Goal: Task Accomplishment & Management: Manage account settings

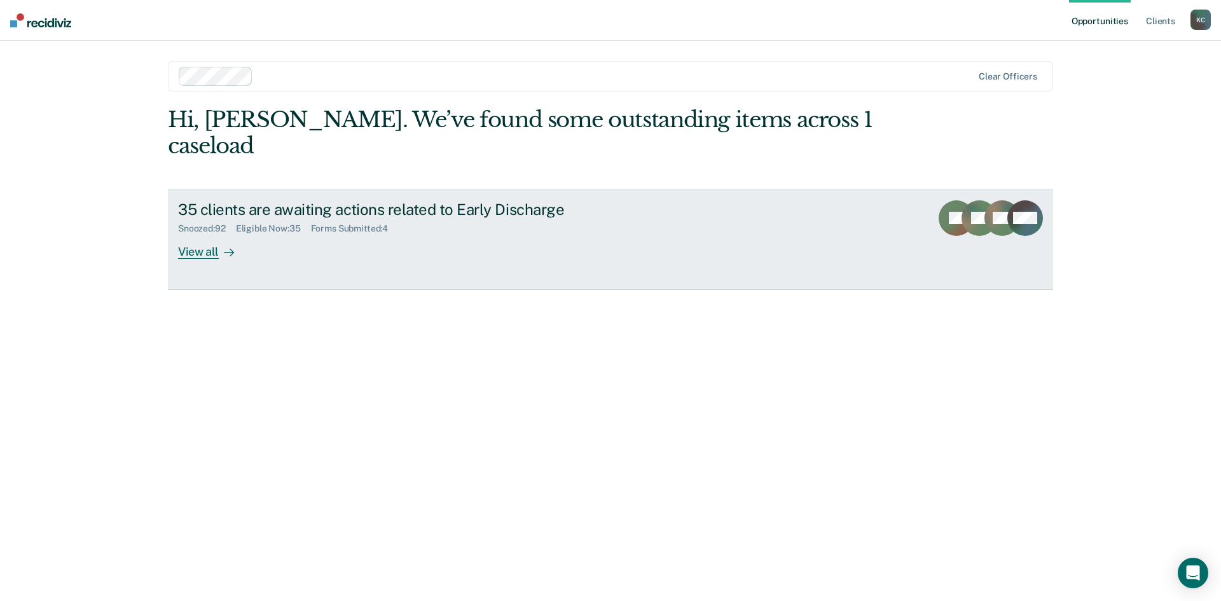
click at [222, 233] on link "35 clients are awaiting actions related to Early Discharge Snoozed : 92 Eligibl…" at bounding box center [610, 239] width 885 height 100
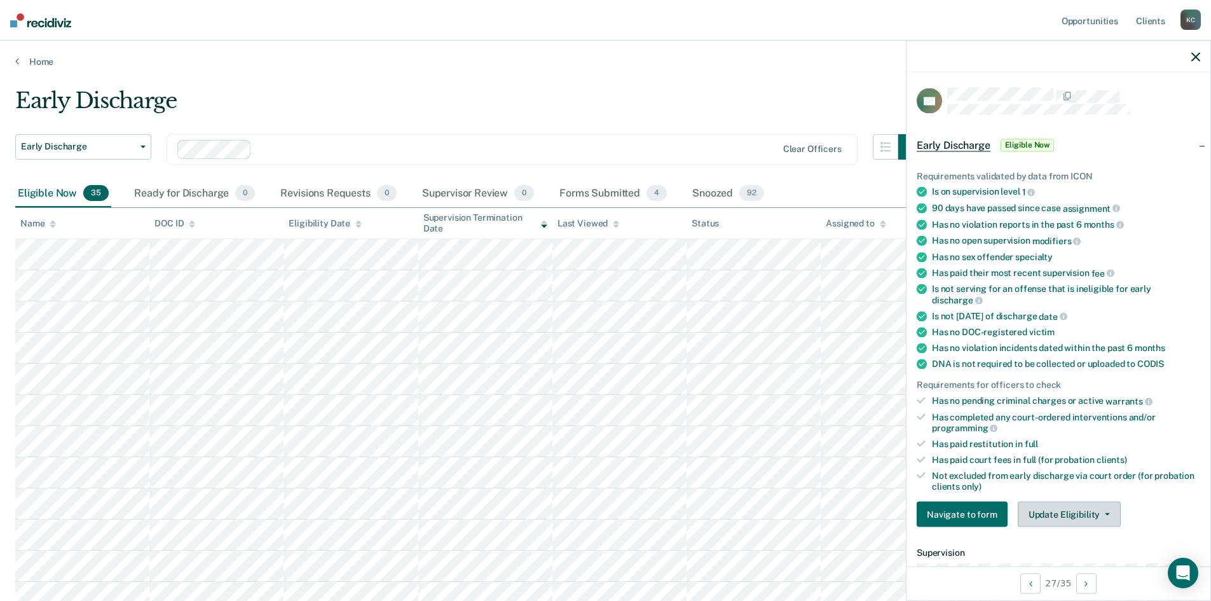
click at [1109, 516] on button "Update Eligibility" at bounding box center [1069, 514] width 103 height 25
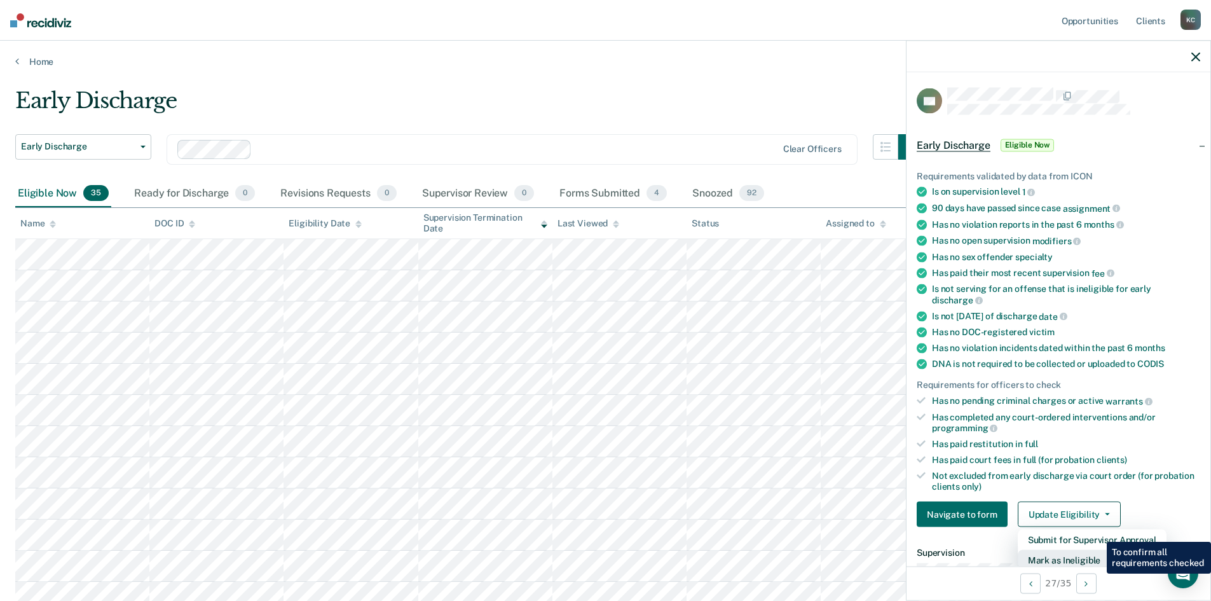
scroll to position [3, 0]
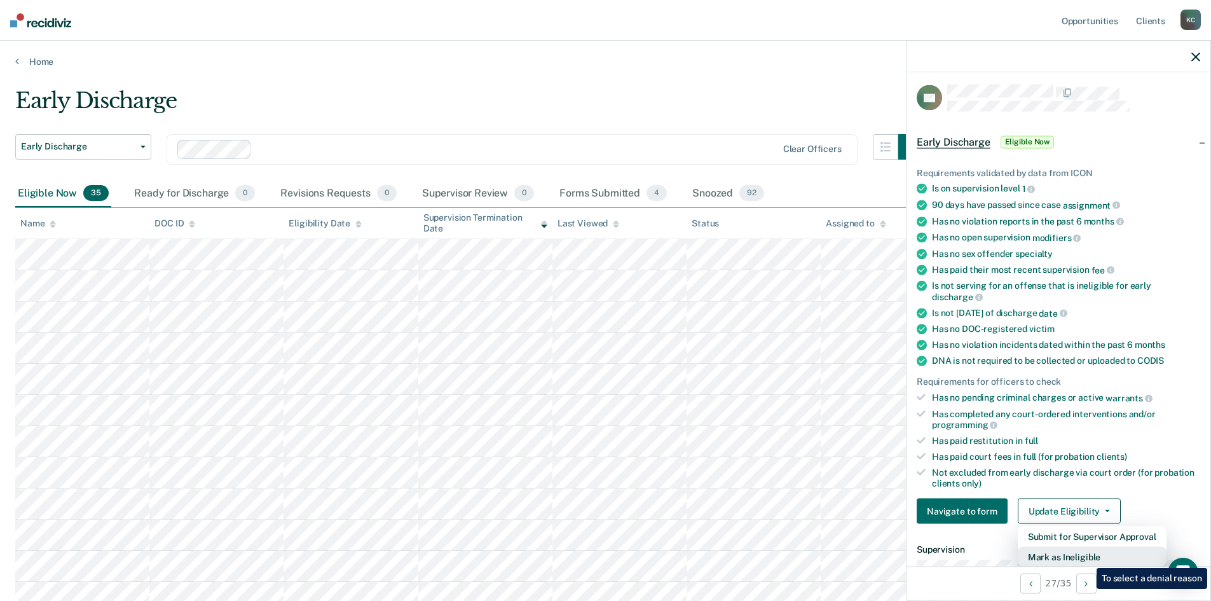
click at [1087, 558] on button "Mark as Ineligible" at bounding box center [1092, 557] width 149 height 20
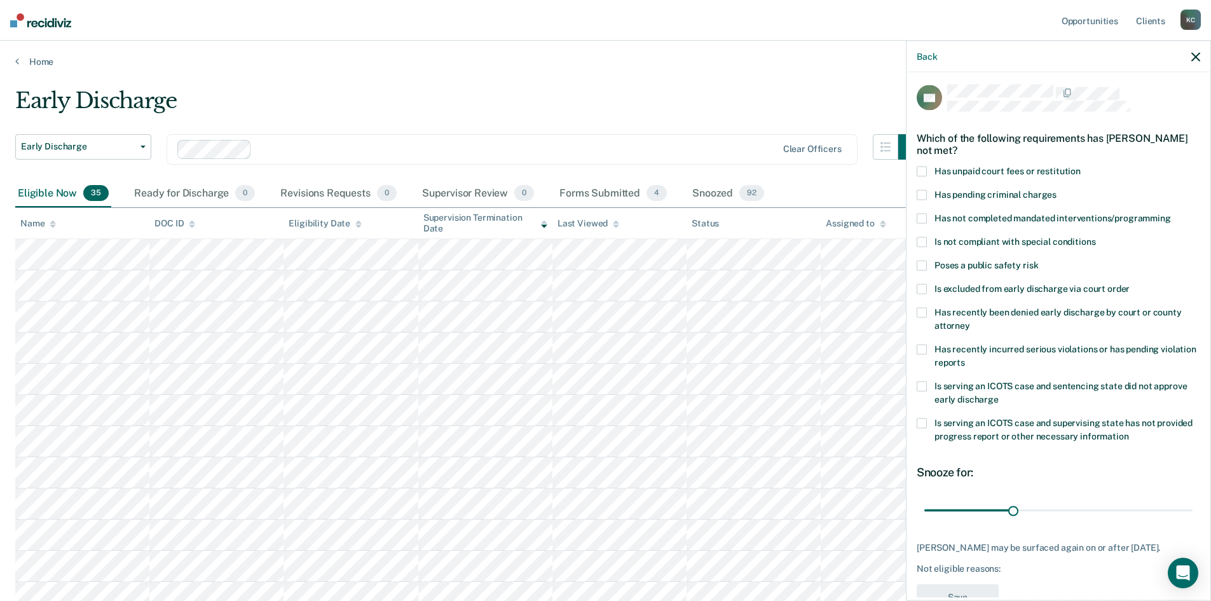
click at [925, 350] on span at bounding box center [922, 350] width 10 height 10
drag, startPoint x: 1009, startPoint y: 510, endPoint x: 964, endPoint y: 514, distance: 45.2
type input "13"
click at [964, 514] on input "range" at bounding box center [1058, 510] width 268 height 22
click at [961, 594] on button "Save" at bounding box center [958, 597] width 82 height 26
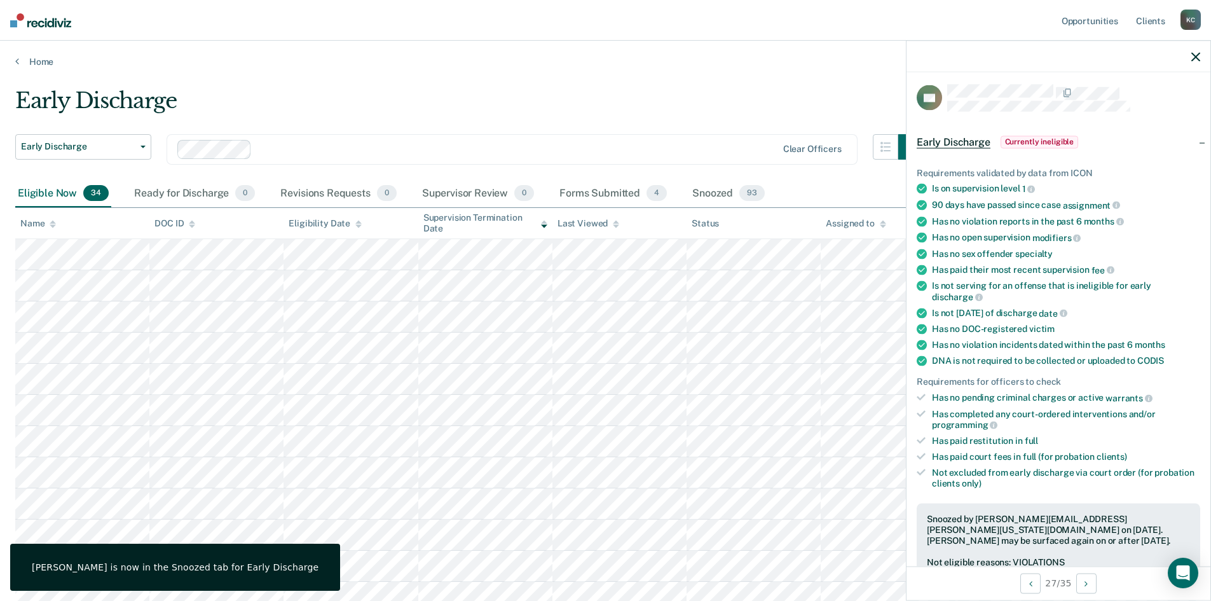
click at [615, 226] on icon at bounding box center [616, 225] width 6 height 3
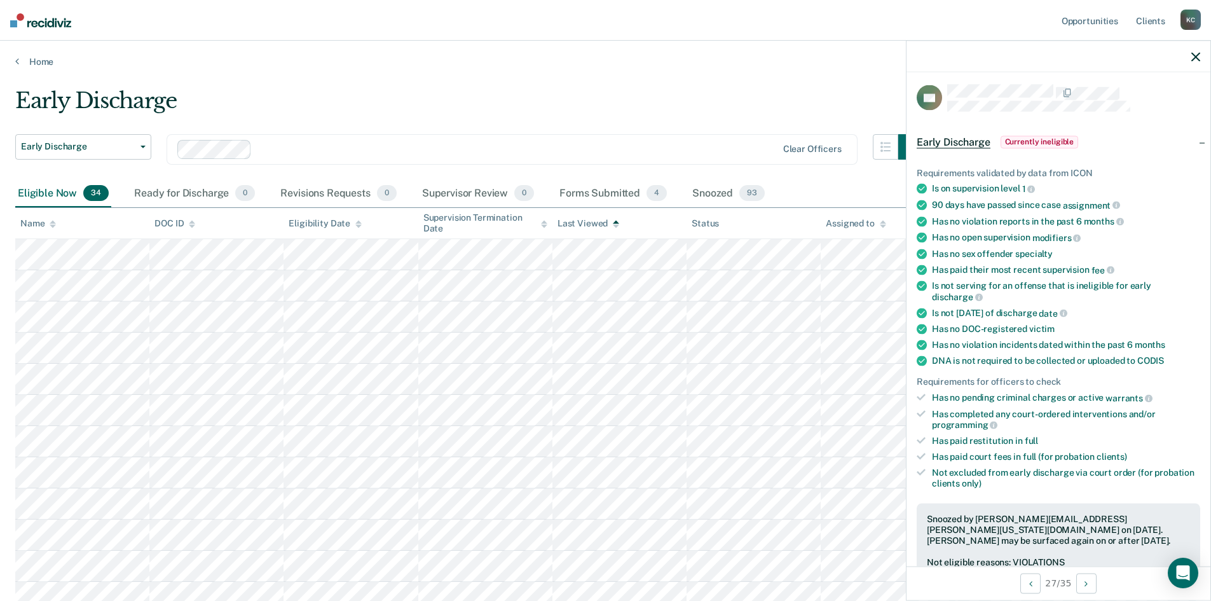
click at [615, 226] on icon at bounding box center [616, 225] width 6 height 3
click at [614, 226] on icon at bounding box center [616, 225] width 6 height 3
click at [544, 224] on icon at bounding box center [544, 224] width 6 height 8
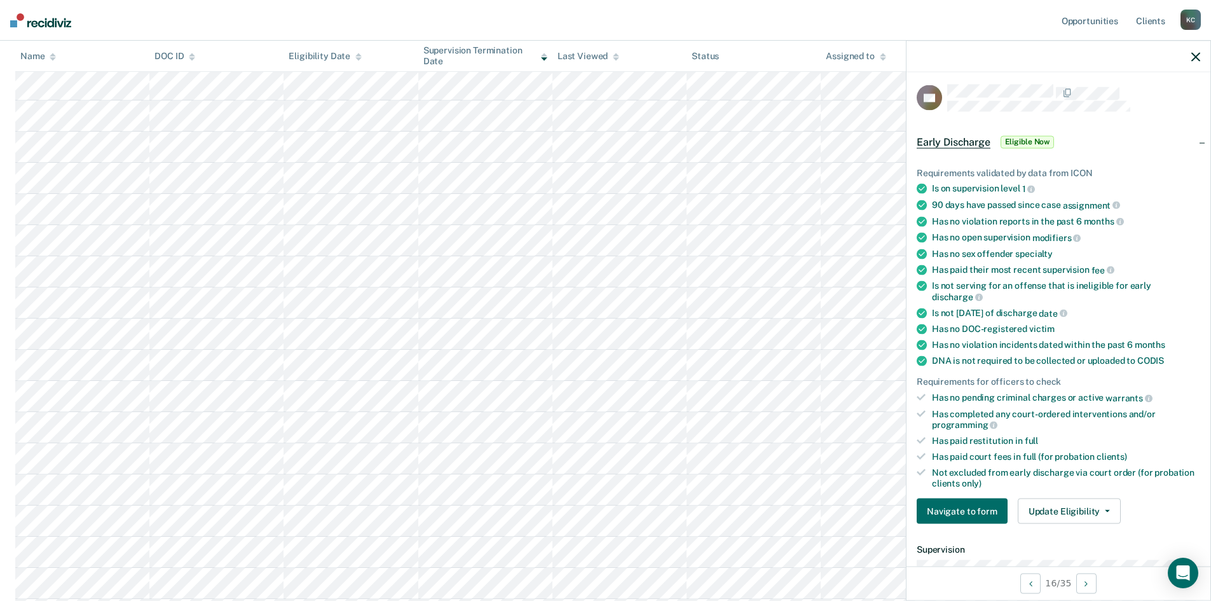
scroll to position [191, 0]
click at [1080, 509] on button "Update Eligibility" at bounding box center [1069, 510] width 103 height 25
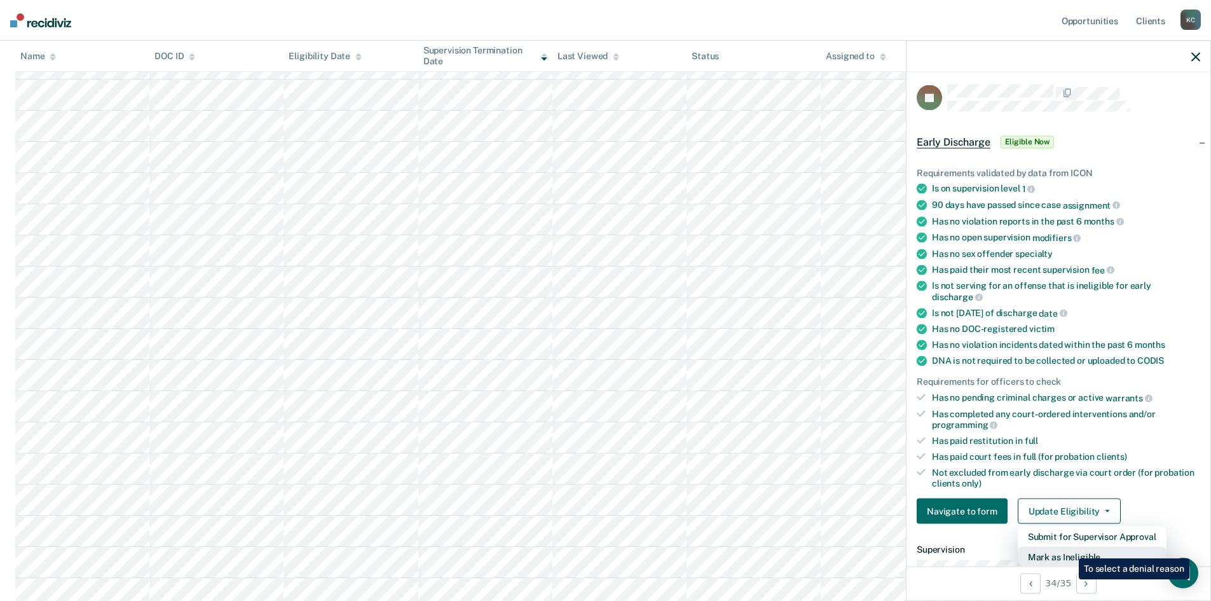
click at [1069, 549] on button "Mark as Ineligible" at bounding box center [1092, 557] width 149 height 20
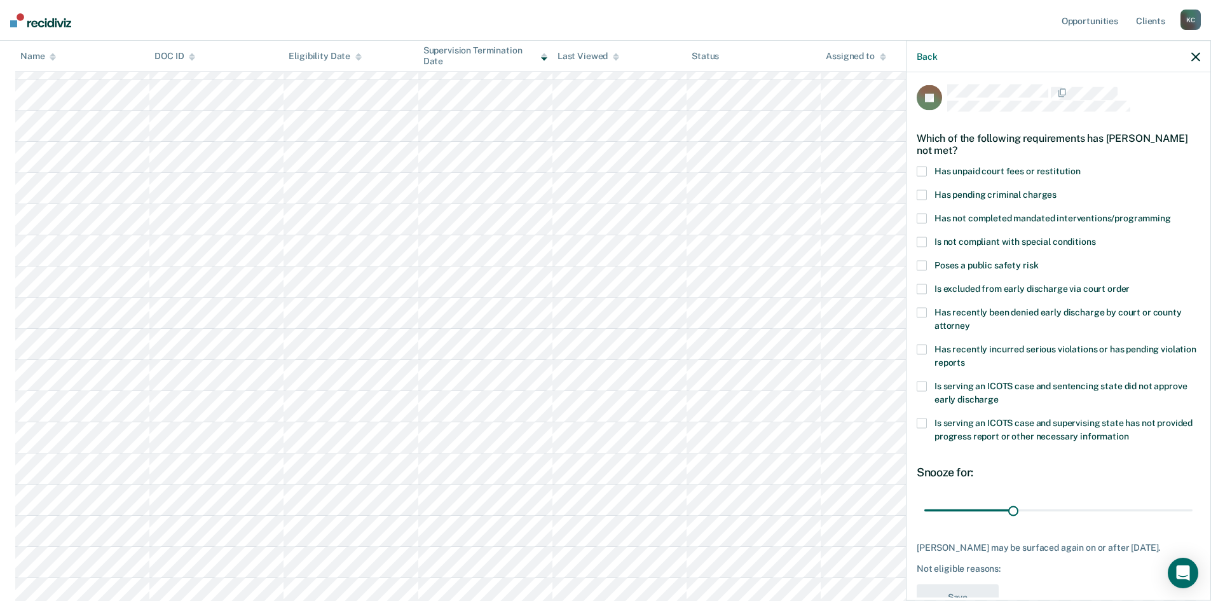
click at [922, 172] on span at bounding box center [922, 172] width 10 height 10
click at [923, 214] on span at bounding box center [922, 219] width 10 height 10
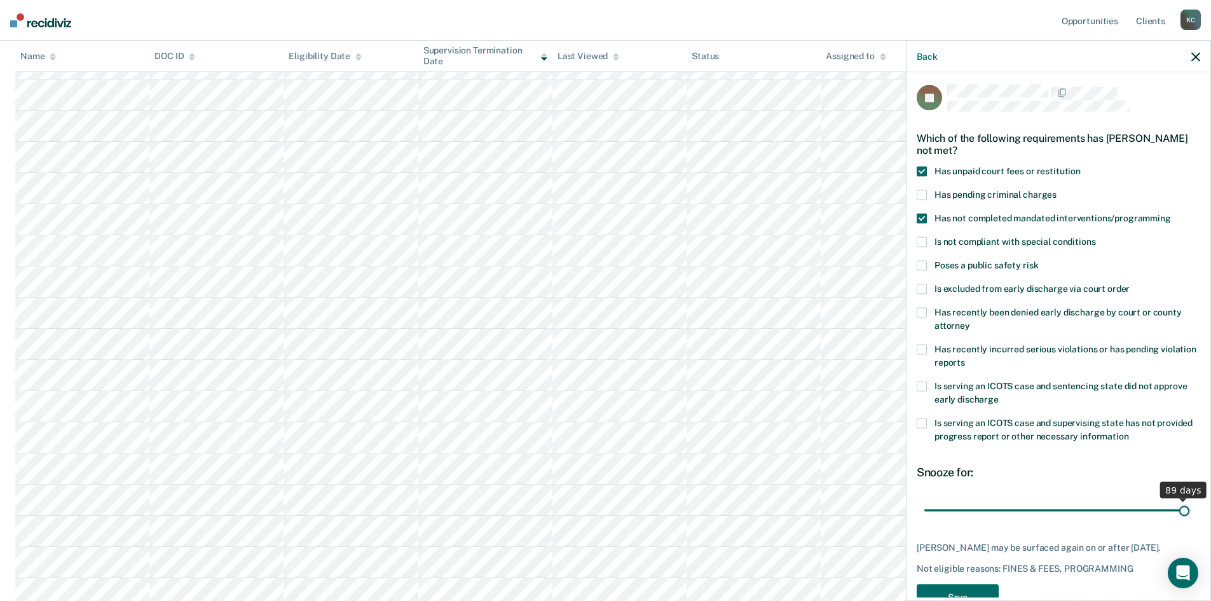
drag, startPoint x: 1009, startPoint y: 511, endPoint x: 1175, endPoint y: 519, distance: 166.1
type input "89"
click at [1175, 519] on input "range" at bounding box center [1058, 510] width 268 height 22
click at [970, 596] on button "Save" at bounding box center [958, 597] width 82 height 26
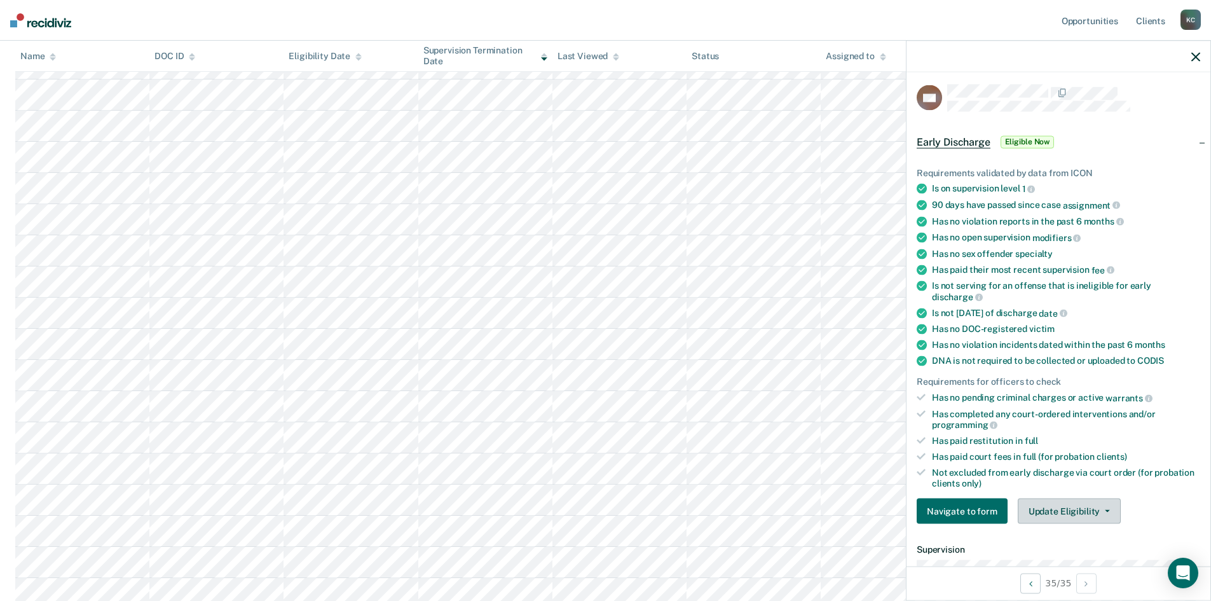
click at [1042, 503] on button "Update Eligibility" at bounding box center [1069, 510] width 103 height 25
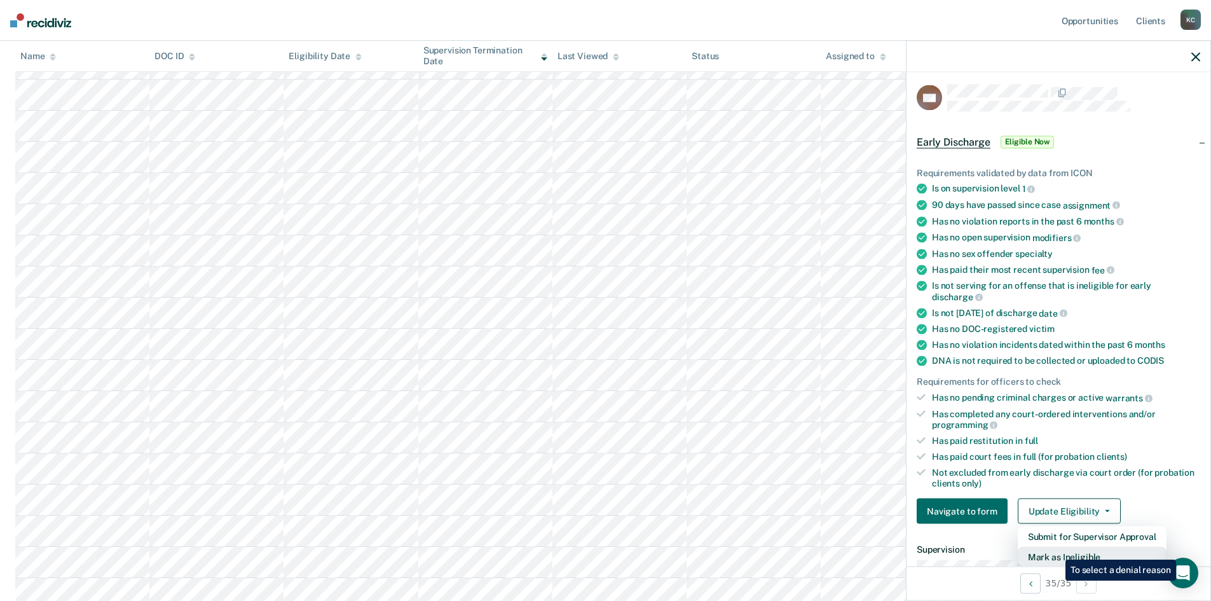
click at [1056, 550] on button "Mark as Ineligible" at bounding box center [1092, 557] width 149 height 20
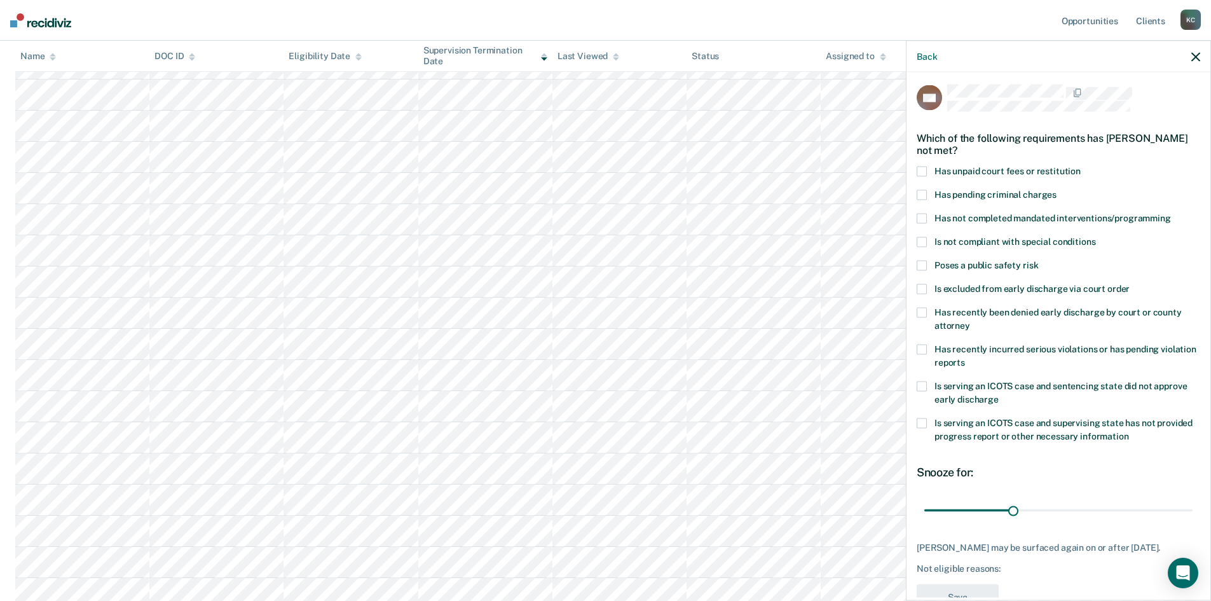
click at [924, 172] on span at bounding box center [922, 172] width 10 height 10
click at [925, 217] on span at bounding box center [922, 219] width 10 height 10
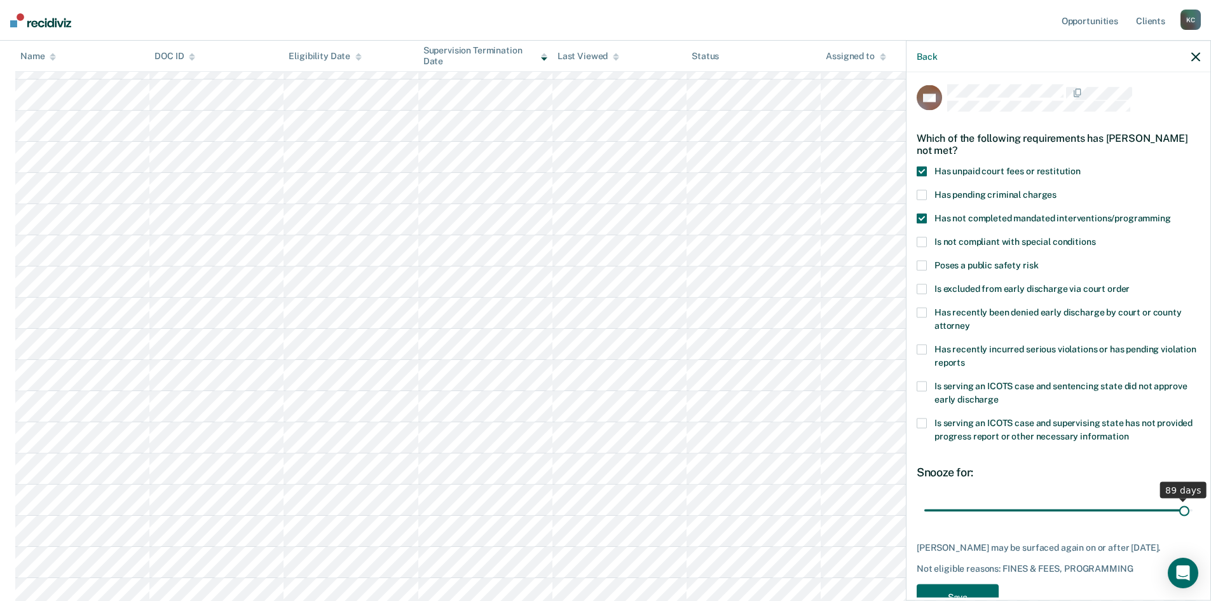
drag, startPoint x: 1008, startPoint y: 511, endPoint x: 1174, endPoint y: 510, distance: 165.9
type input "89"
click at [1174, 510] on input "range" at bounding box center [1058, 510] width 268 height 22
click at [961, 593] on button "Save" at bounding box center [958, 597] width 82 height 26
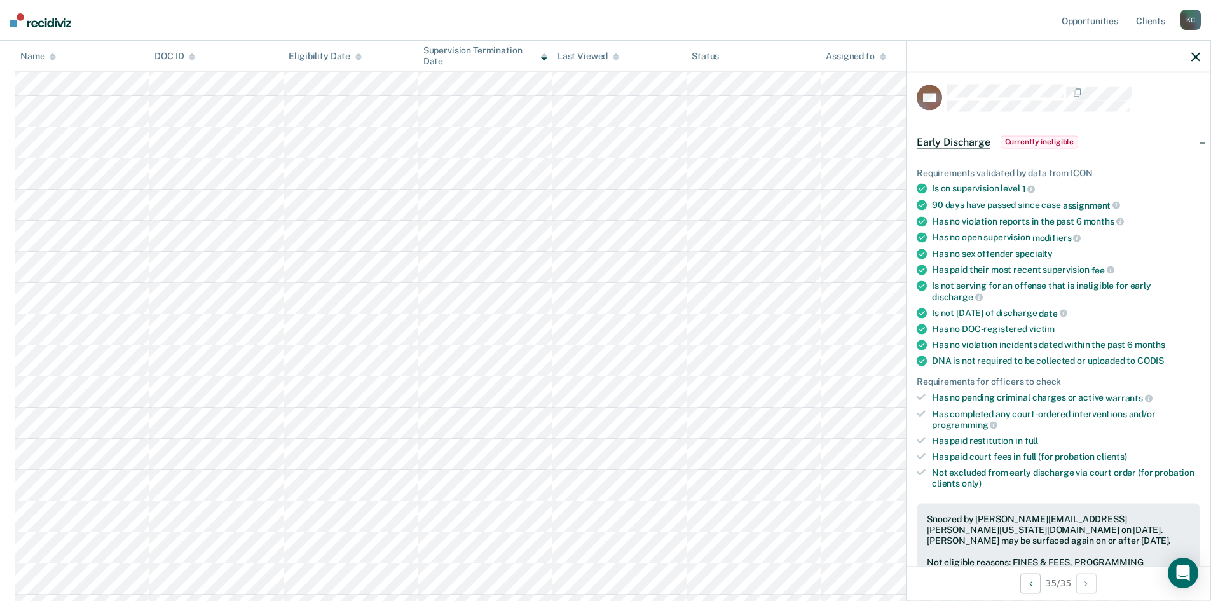
scroll to position [381, 0]
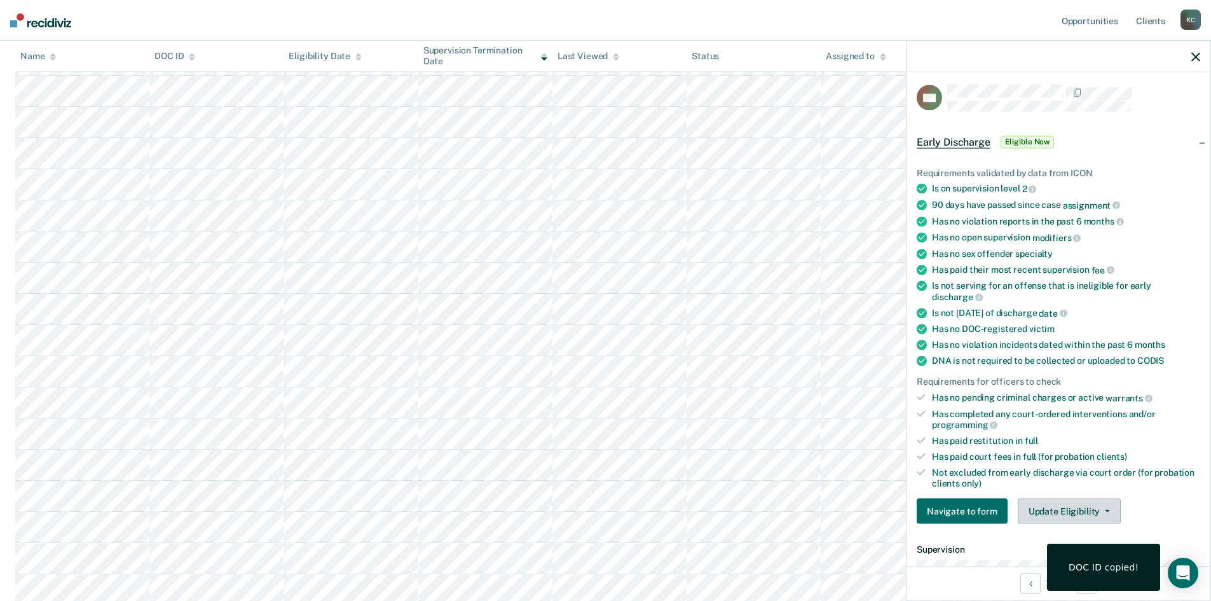
click at [1055, 510] on button "Update Eligibility" at bounding box center [1069, 510] width 103 height 25
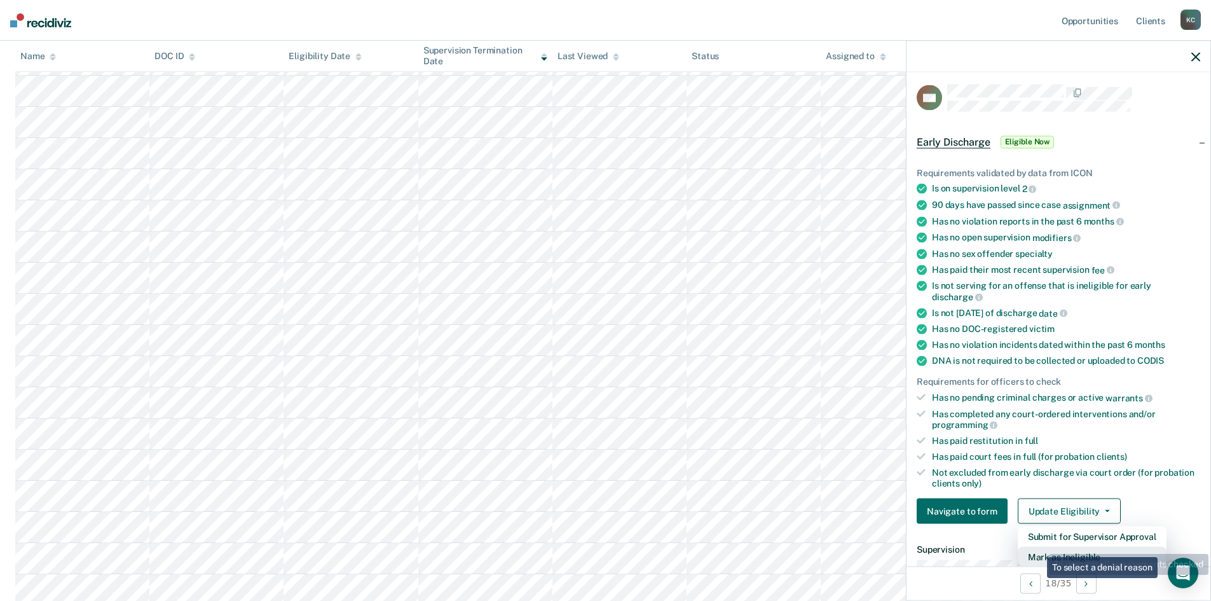
click at [1037, 548] on button "Mark as Ineligible" at bounding box center [1092, 557] width 149 height 20
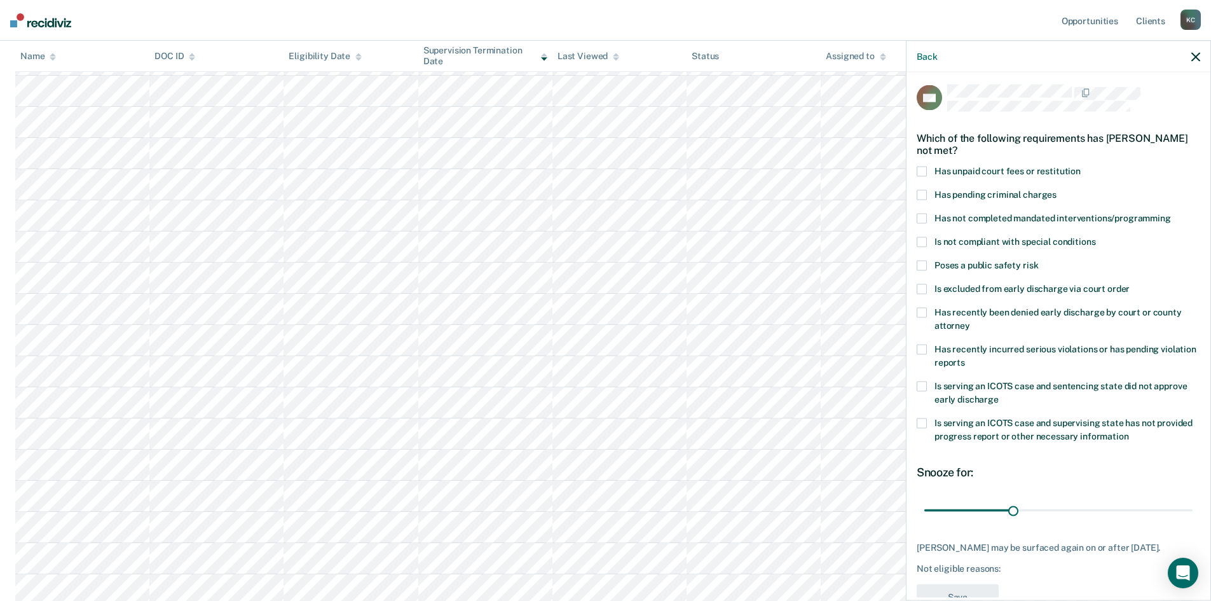
click at [917, 168] on span at bounding box center [922, 172] width 10 height 10
click at [925, 218] on span at bounding box center [922, 219] width 10 height 10
drag, startPoint x: 1008, startPoint y: 509, endPoint x: 931, endPoint y: 516, distance: 77.3
click at [931, 516] on input "range" at bounding box center [1058, 510] width 268 height 22
drag, startPoint x: 929, startPoint y: 511, endPoint x: 935, endPoint y: 521, distance: 11.1
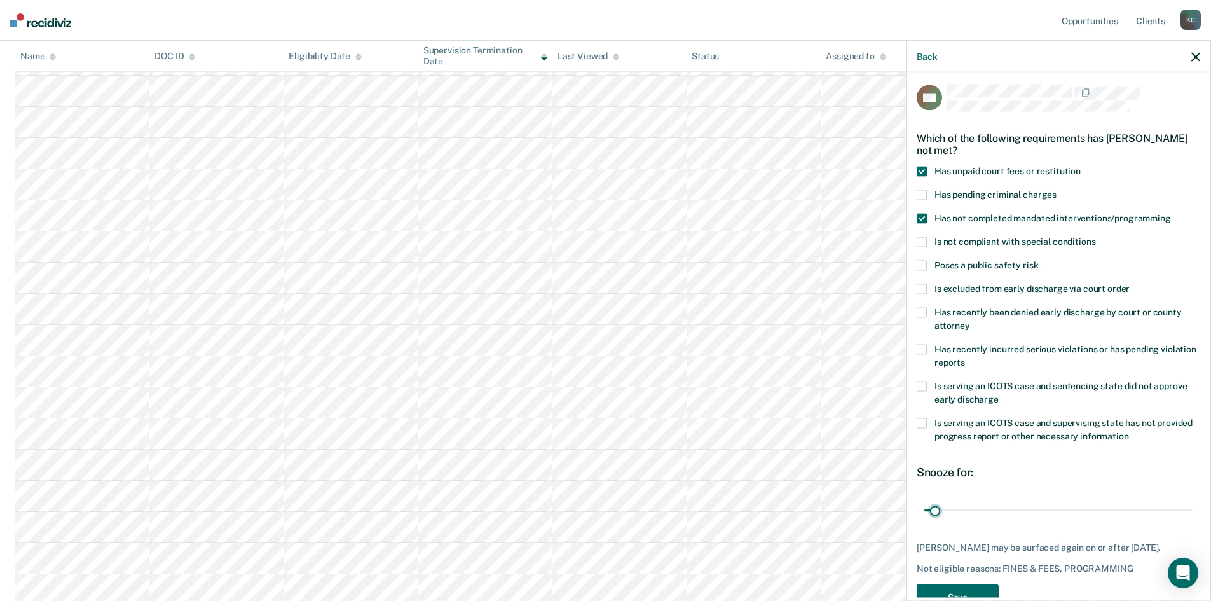
click at [935, 512] on input "range" at bounding box center [1058, 510] width 268 height 22
type input "2"
click at [933, 513] on input "range" at bounding box center [1058, 510] width 268 height 22
click at [951, 594] on button "Save" at bounding box center [958, 597] width 82 height 26
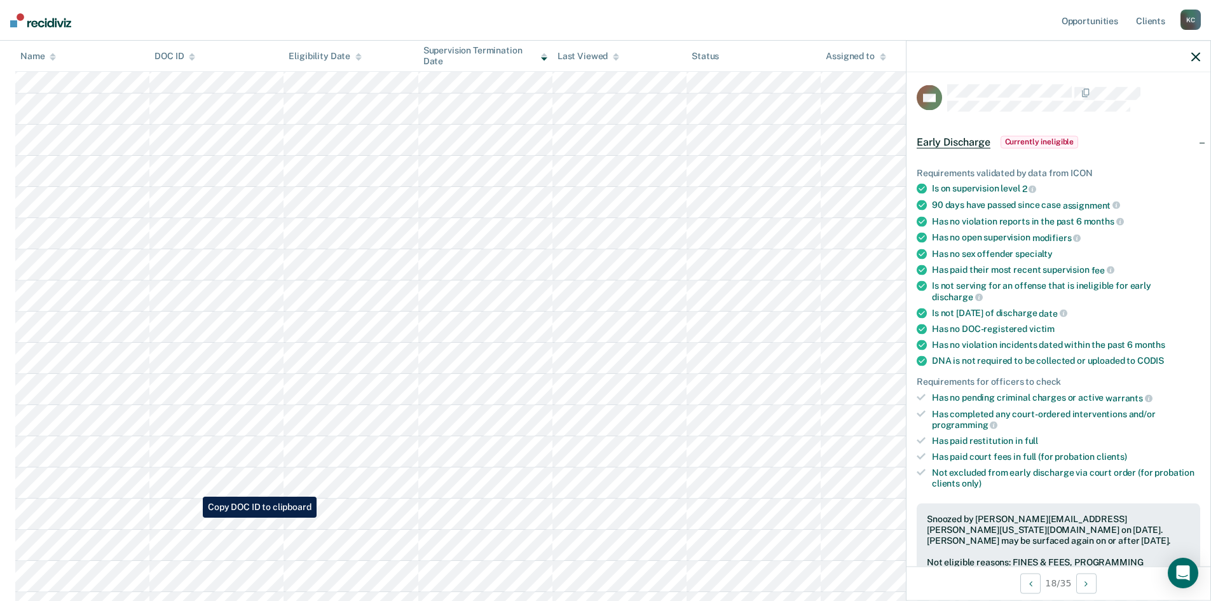
scroll to position [572, 0]
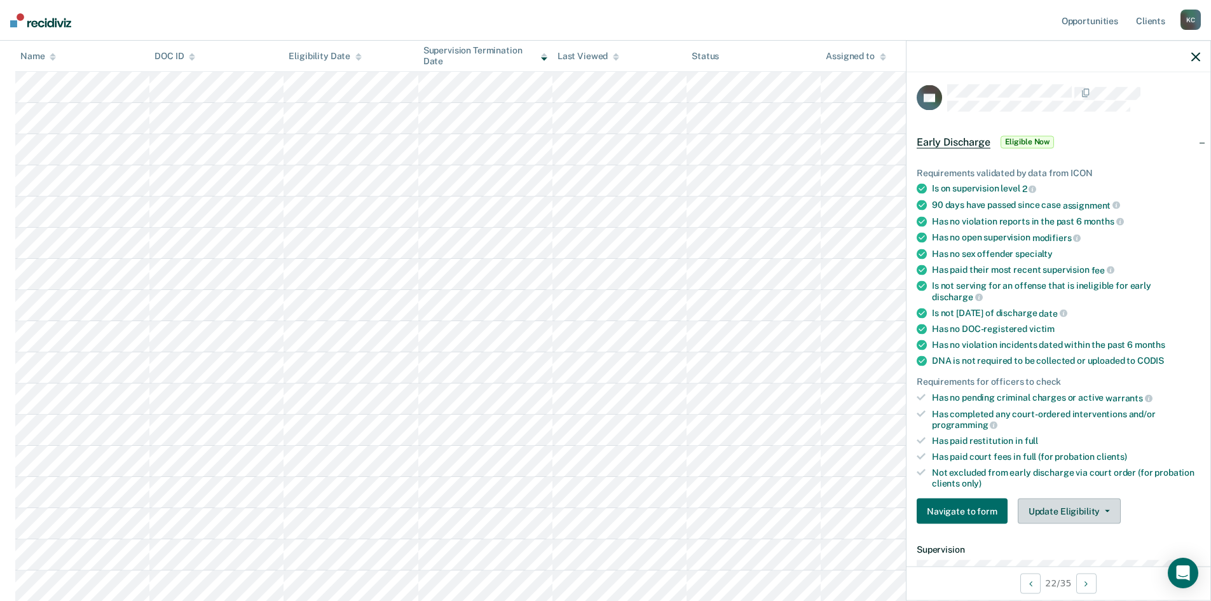
click at [1058, 516] on button "Update Eligibility" at bounding box center [1069, 510] width 103 height 25
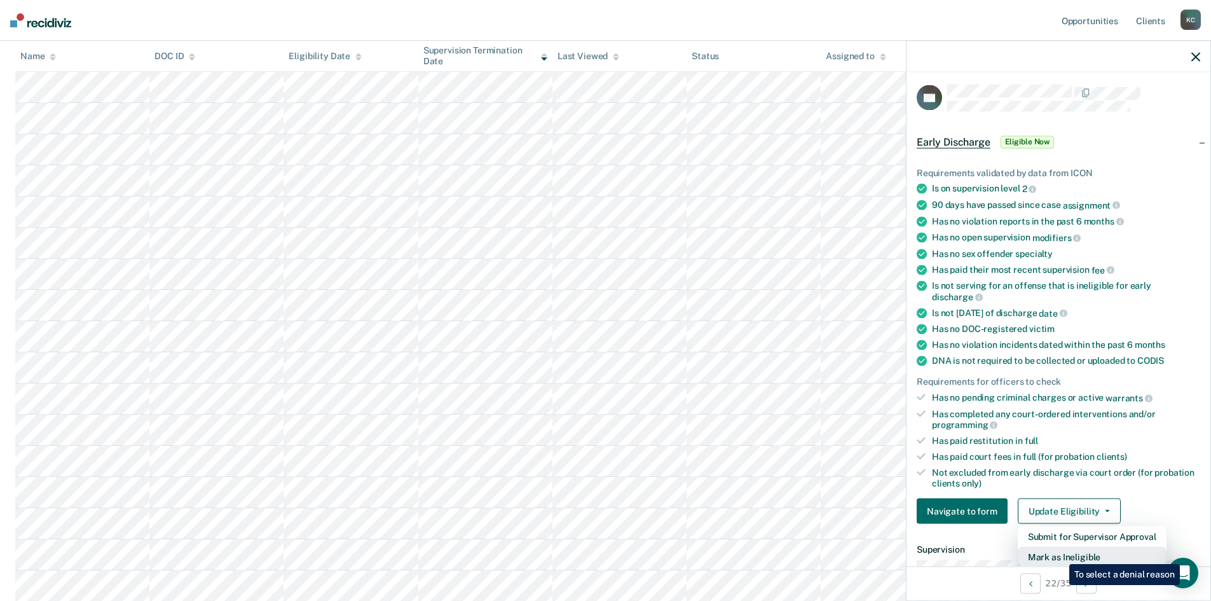
click at [1060, 554] on button "Mark as Ineligible" at bounding box center [1092, 557] width 149 height 20
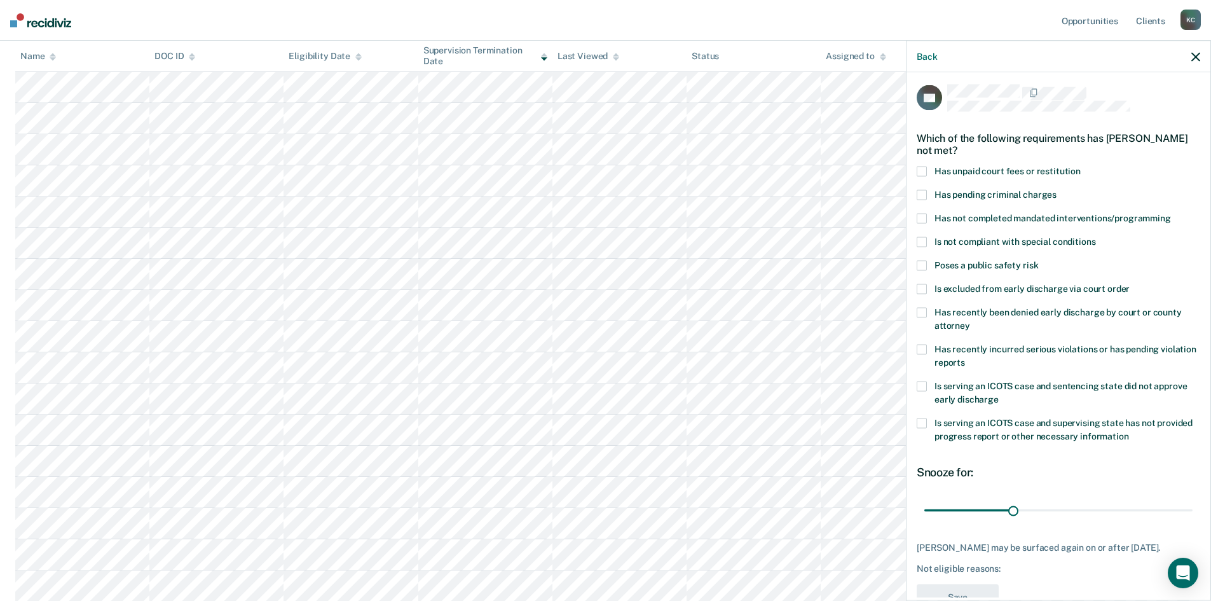
click at [925, 169] on span at bounding box center [922, 172] width 10 height 10
drag, startPoint x: 1011, startPoint y: 507, endPoint x: 1102, endPoint y: 506, distance: 90.9
type input "63"
click at [1102, 506] on input "range" at bounding box center [1058, 510] width 268 height 22
click at [991, 589] on button "Save" at bounding box center [958, 597] width 82 height 26
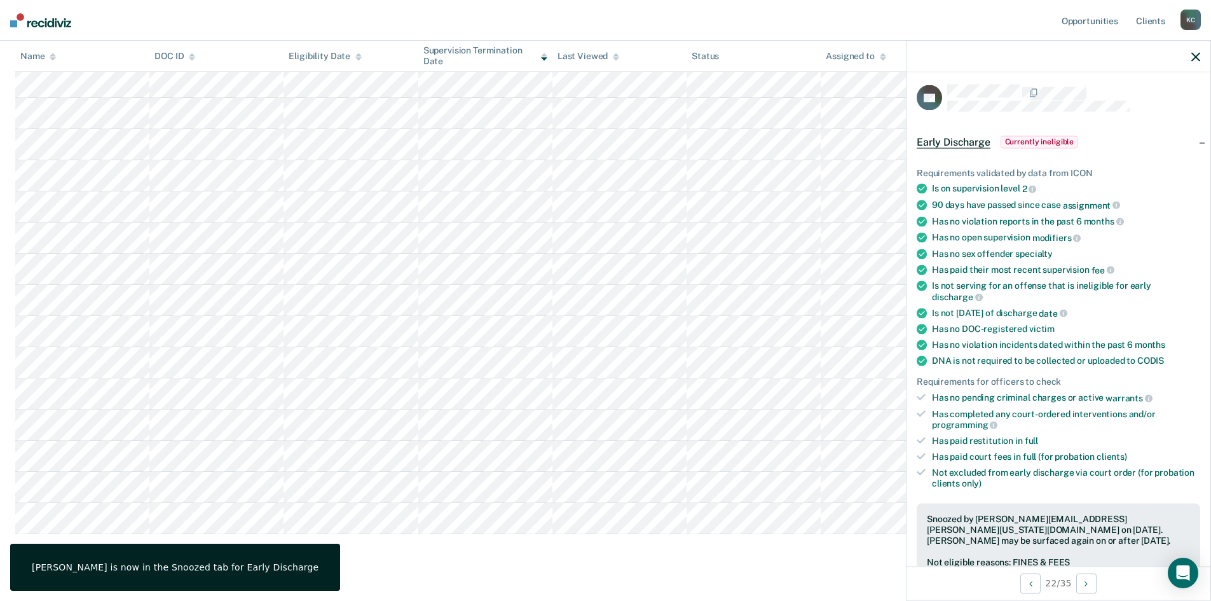
scroll to position [664, 0]
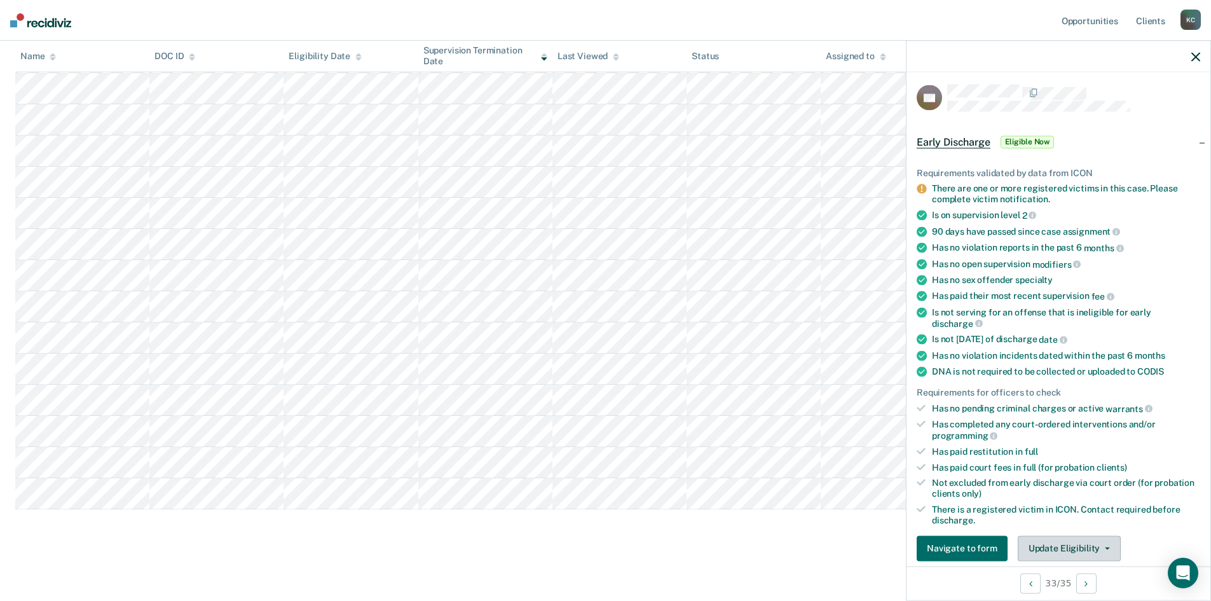
click at [1057, 550] on button "Update Eligibility" at bounding box center [1069, 547] width 103 height 25
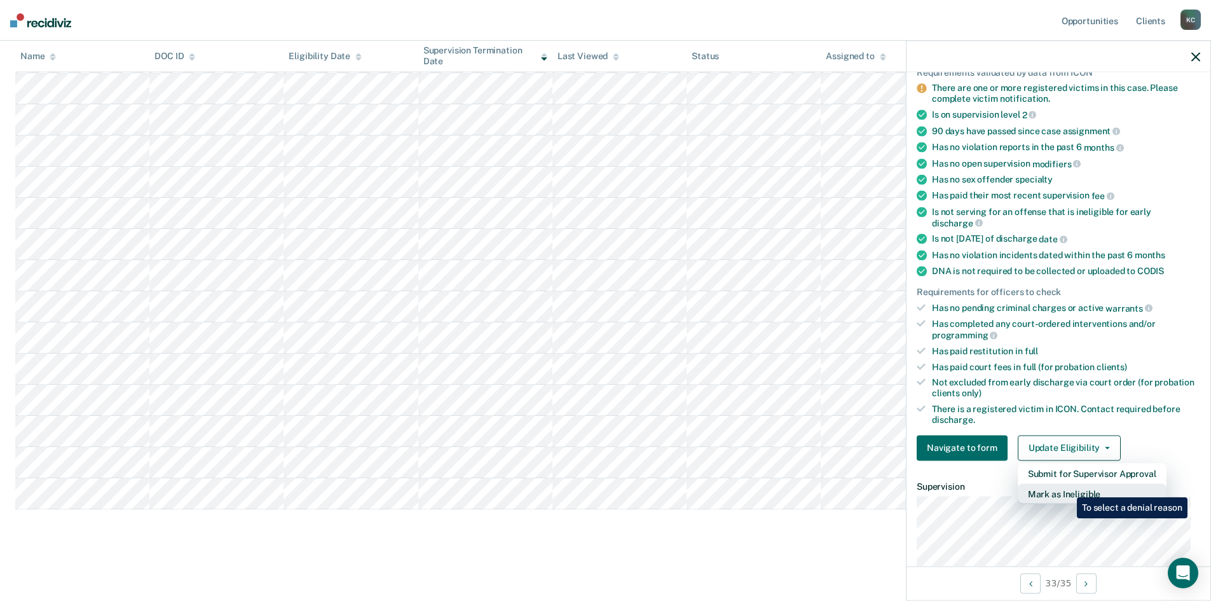
click at [1067, 488] on button "Mark as Ineligible" at bounding box center [1092, 493] width 149 height 20
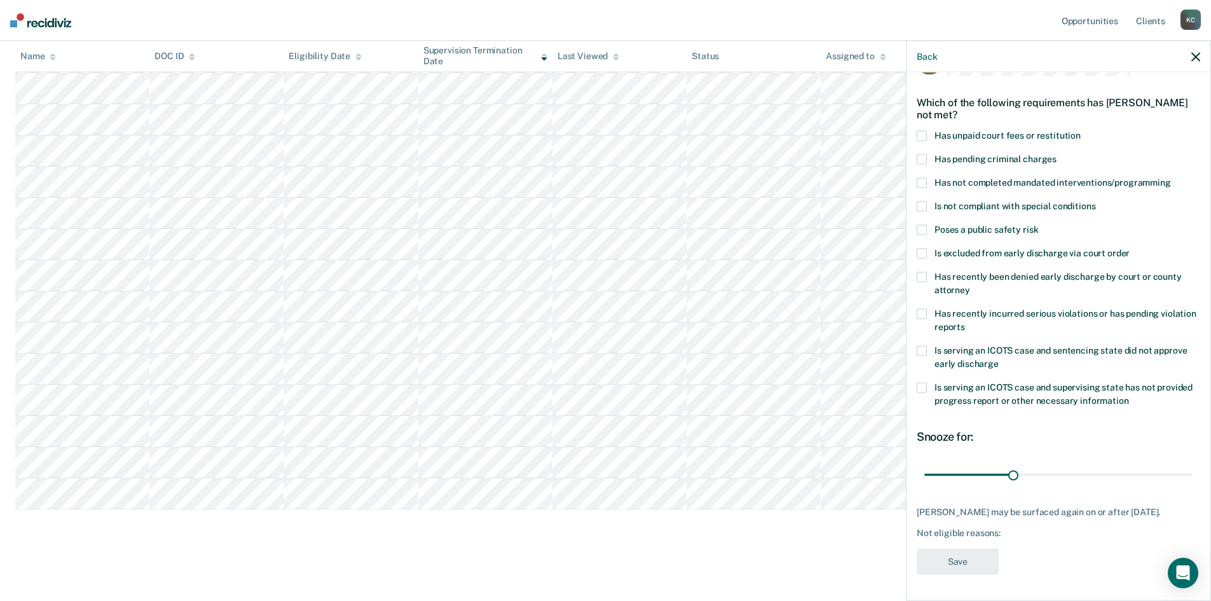
click at [927, 131] on label "Has unpaid court fees or restitution" at bounding box center [1059, 137] width 284 height 13
drag, startPoint x: 1010, startPoint y: 468, endPoint x: 1097, endPoint y: 468, distance: 86.5
click at [1097, 468] on input "range" at bounding box center [1058, 474] width 268 height 22
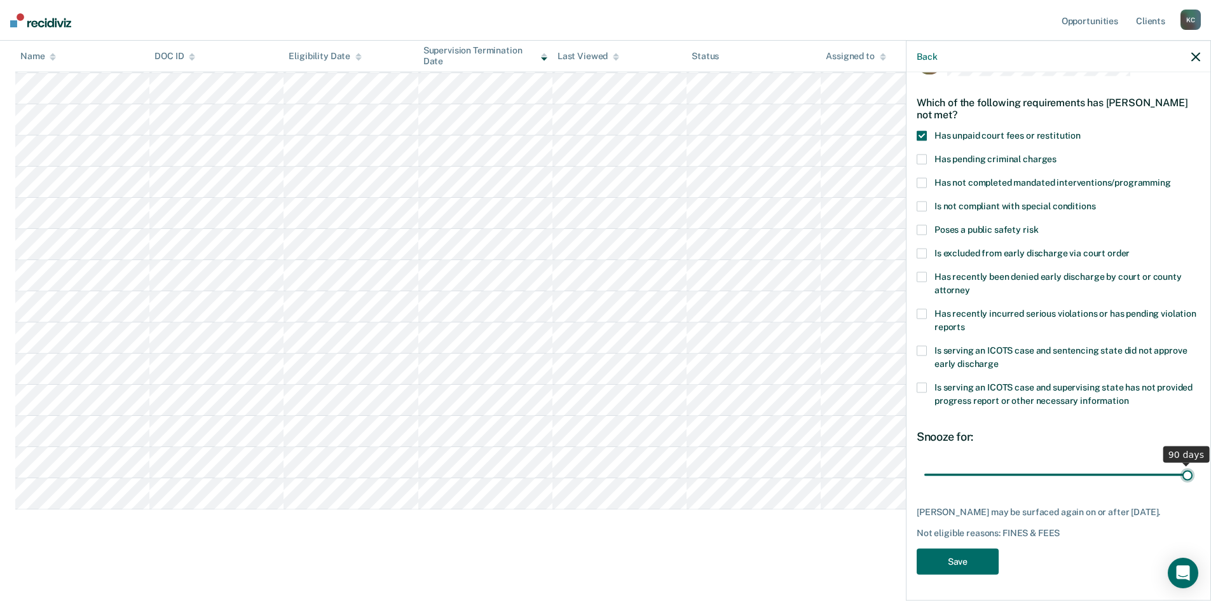
drag, startPoint x: 1095, startPoint y: 466, endPoint x: 1271, endPoint y: 463, distance: 176.1
type input "90"
click at [1193, 463] on input "range" at bounding box center [1058, 474] width 268 height 22
click at [925, 249] on span at bounding box center [922, 254] width 10 height 10
click at [971, 561] on button "Save" at bounding box center [958, 562] width 82 height 26
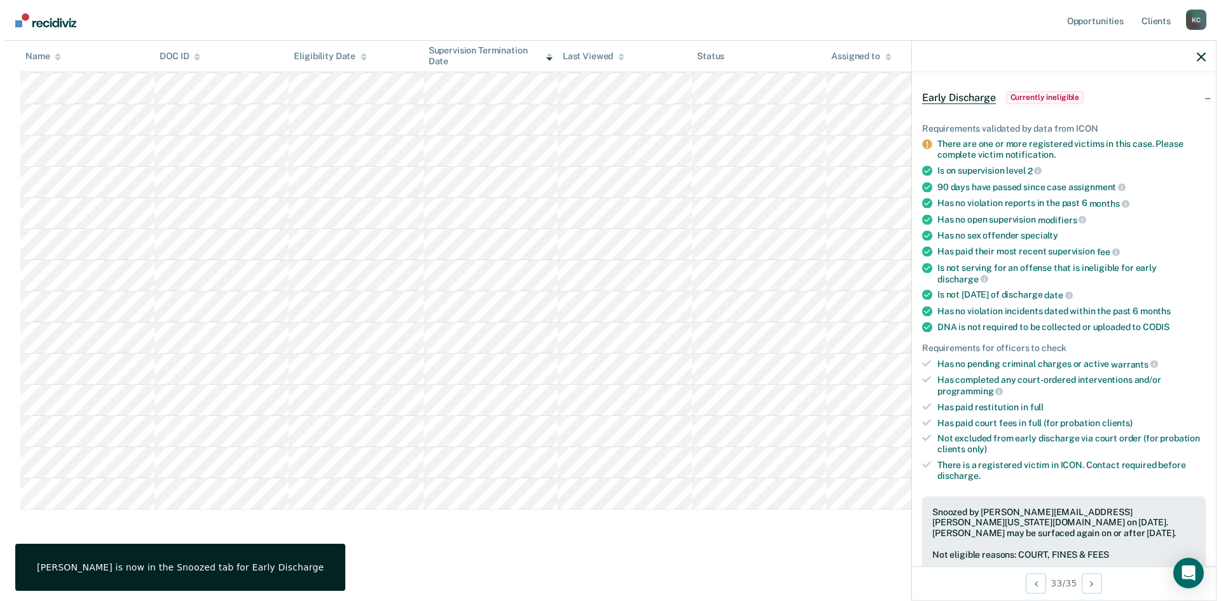
scroll to position [0, 0]
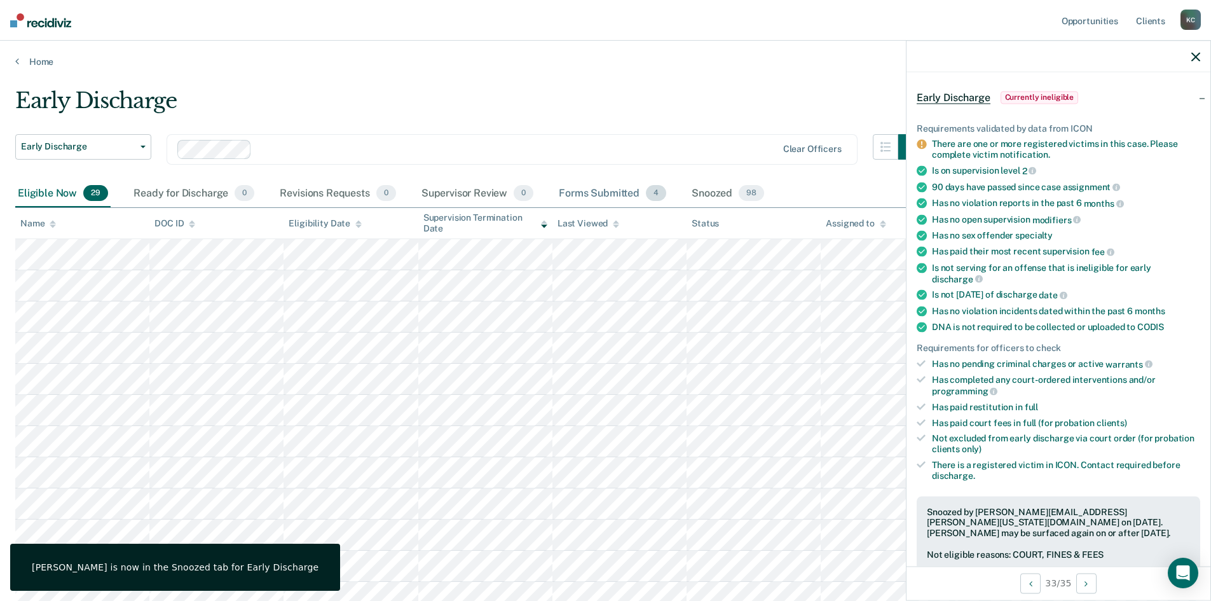
click at [575, 191] on div "Forms Submitted 4" at bounding box center [612, 194] width 113 height 28
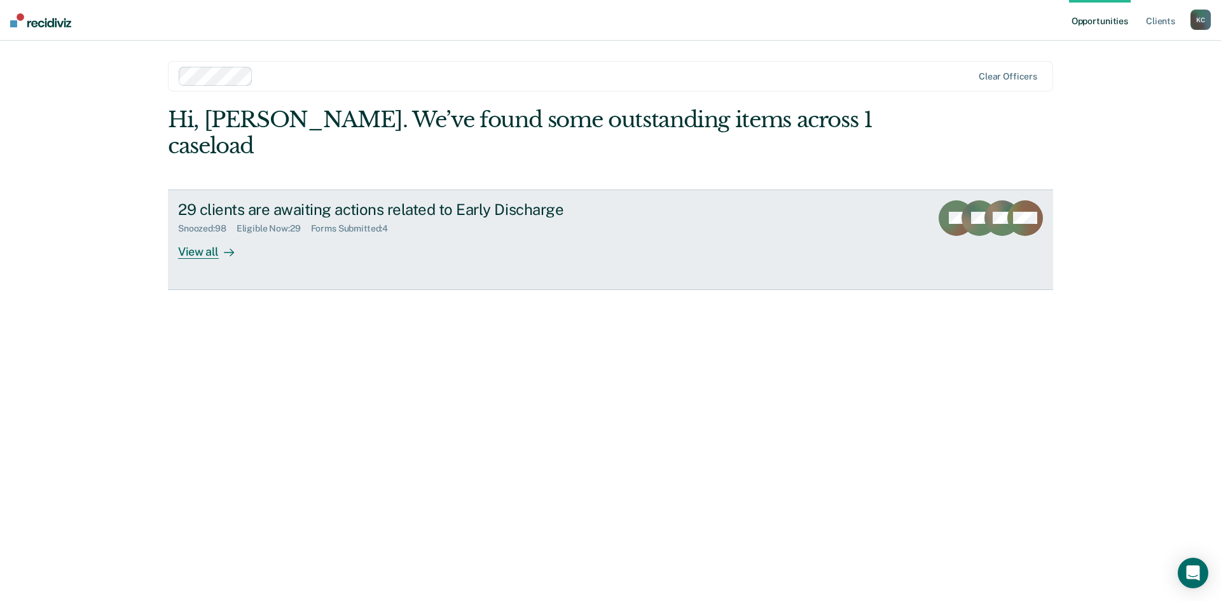
click at [218, 236] on link "29 clients are awaiting actions related to Early Discharge Snoozed : 98 Eligibl…" at bounding box center [610, 239] width 885 height 100
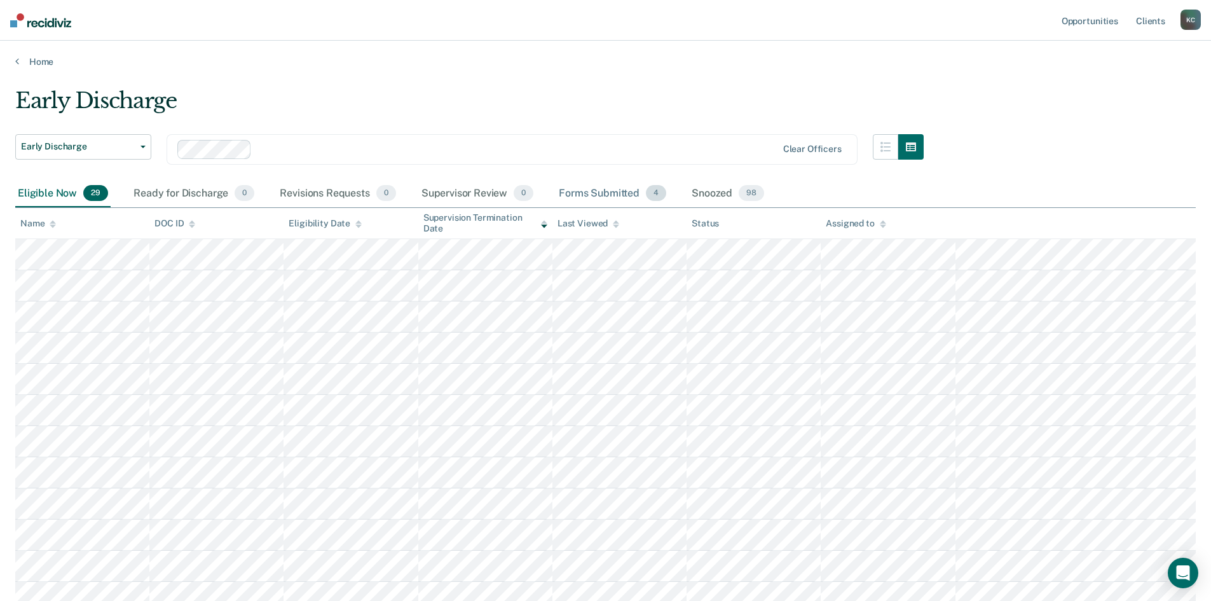
click at [572, 191] on div "Forms Submitted 4" at bounding box center [612, 194] width 113 height 28
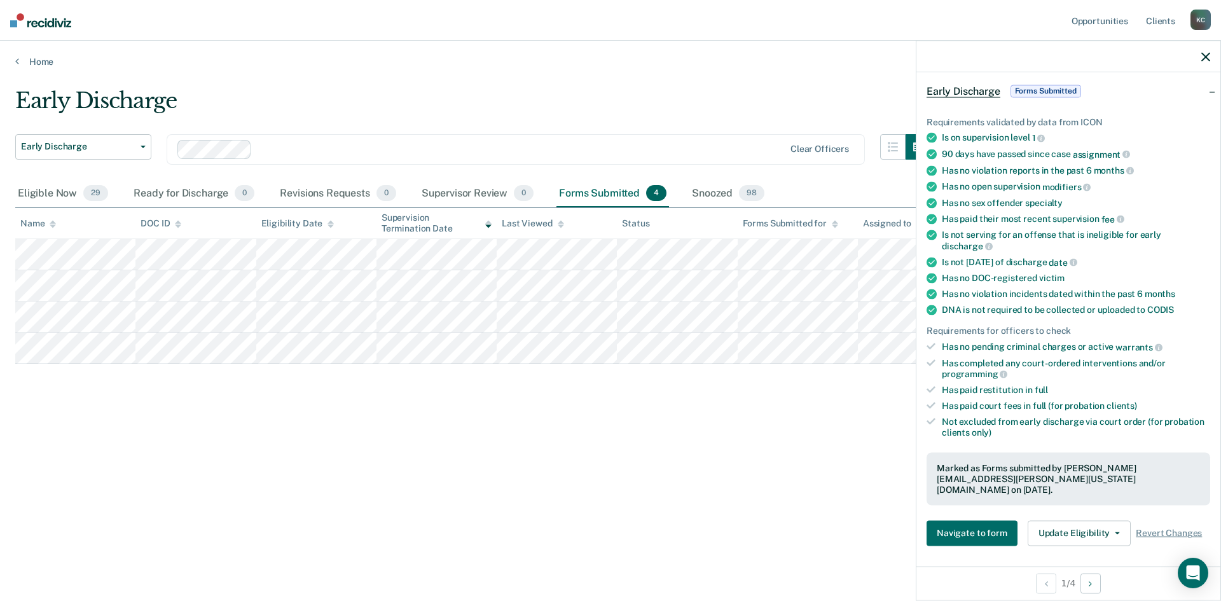
scroll to position [127, 0]
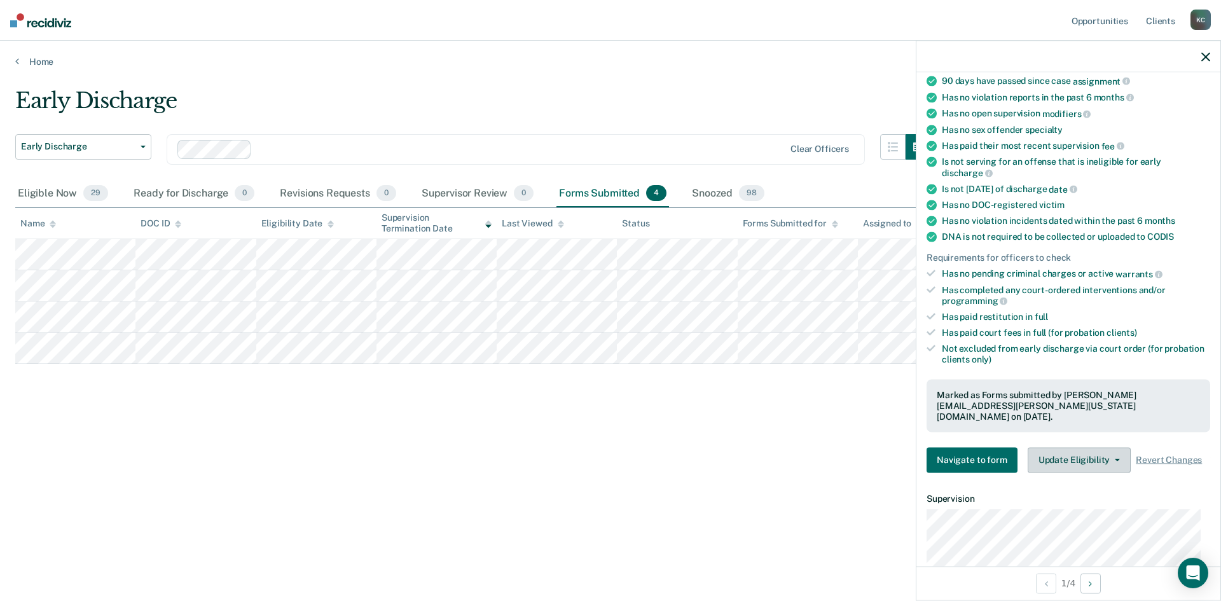
click at [1069, 449] on button "Update Eligibility" at bounding box center [1078, 459] width 103 height 25
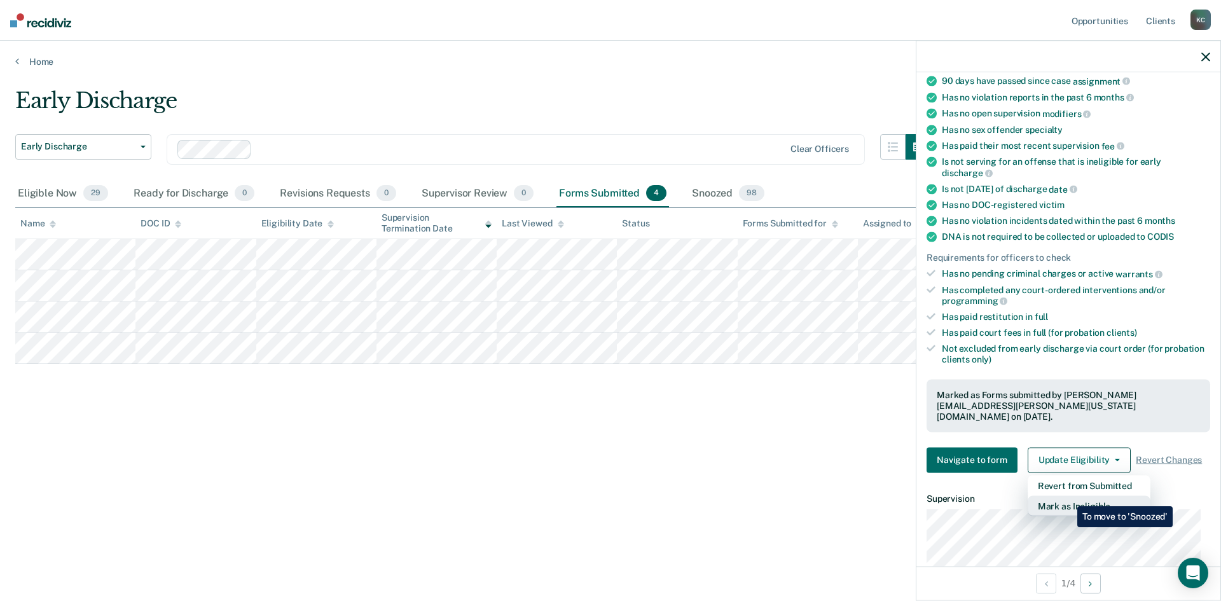
click at [1067, 497] on button "Mark as Ineligible" at bounding box center [1088, 505] width 123 height 20
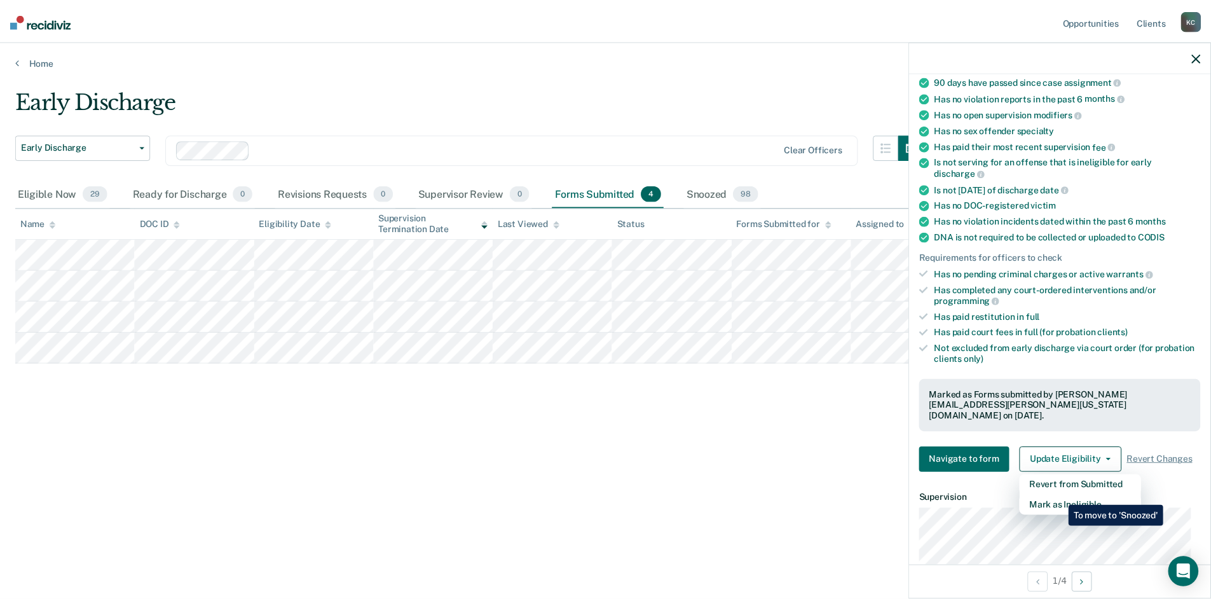
scroll to position [48, 0]
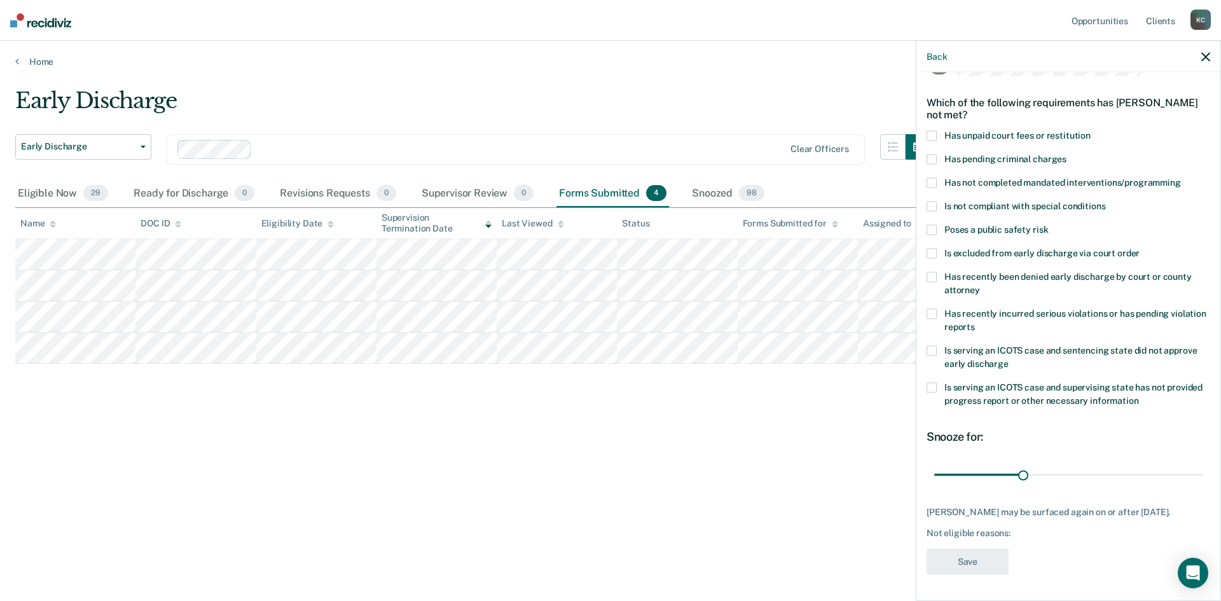
click at [927, 272] on span at bounding box center [931, 277] width 10 height 10
click at [973, 561] on button "Save" at bounding box center [967, 562] width 82 height 26
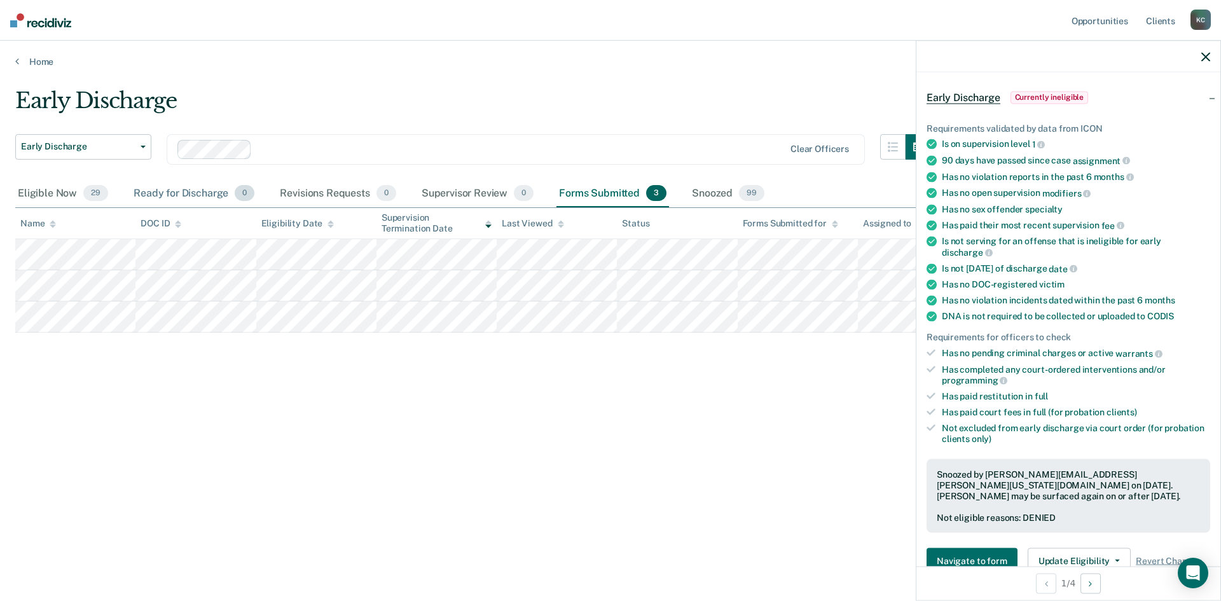
click at [131, 195] on div "Ready for Discharge 0" at bounding box center [194, 194] width 126 height 28
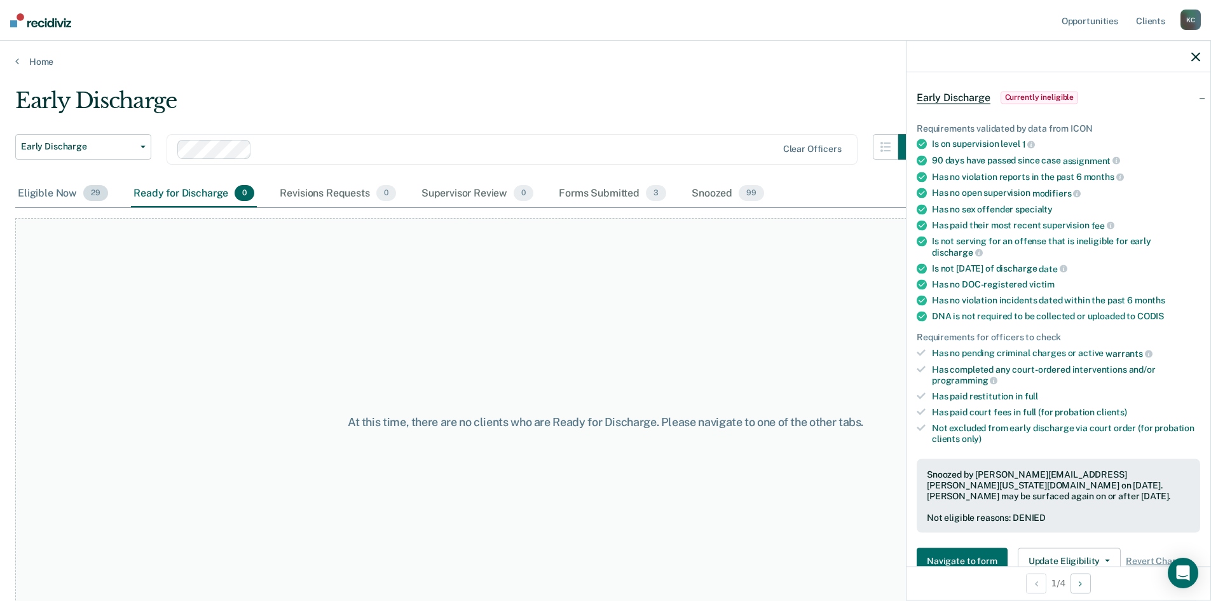
click at [43, 198] on div "Eligible Now 29" at bounding box center [62, 194] width 95 height 28
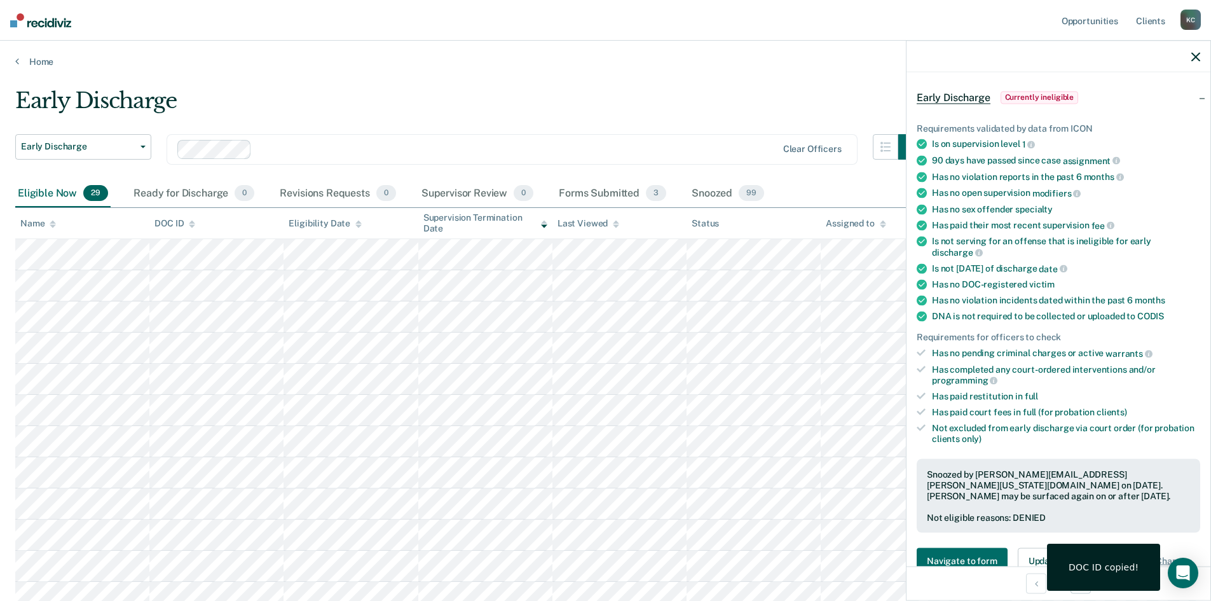
scroll to position [0, 0]
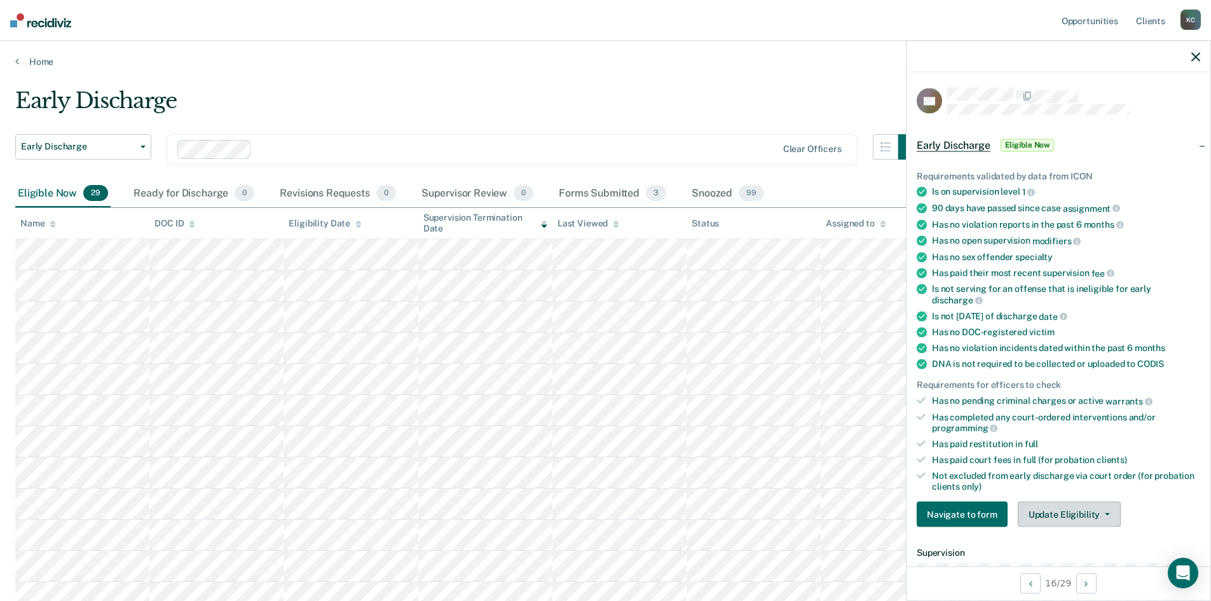
click at [1056, 510] on button "Update Eligibility" at bounding box center [1069, 514] width 103 height 25
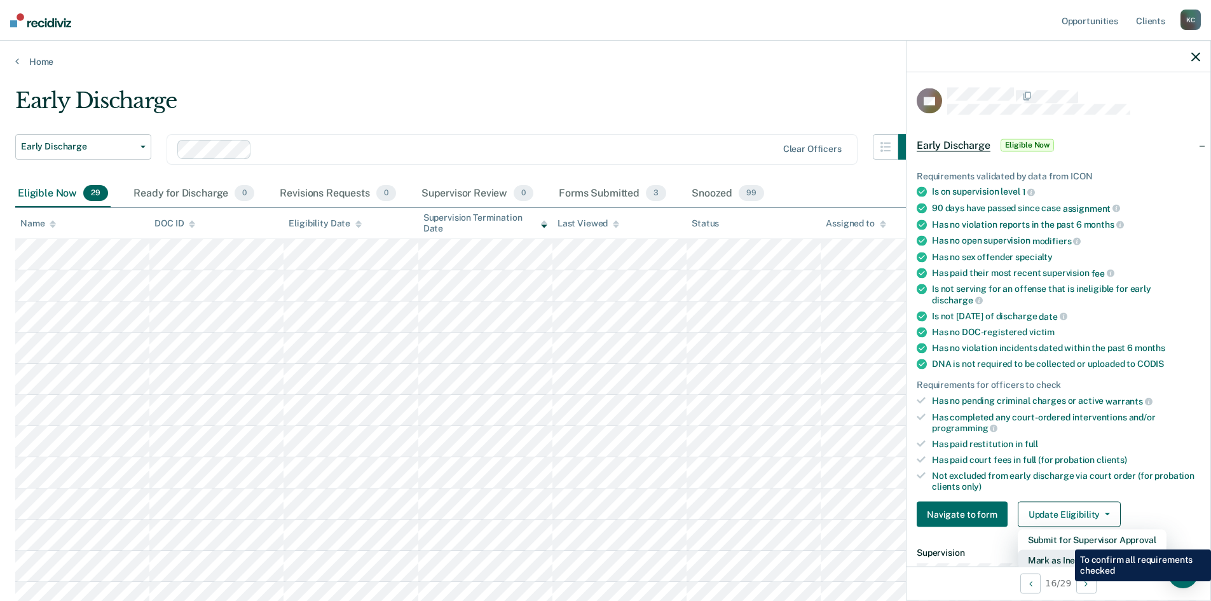
scroll to position [3, 0]
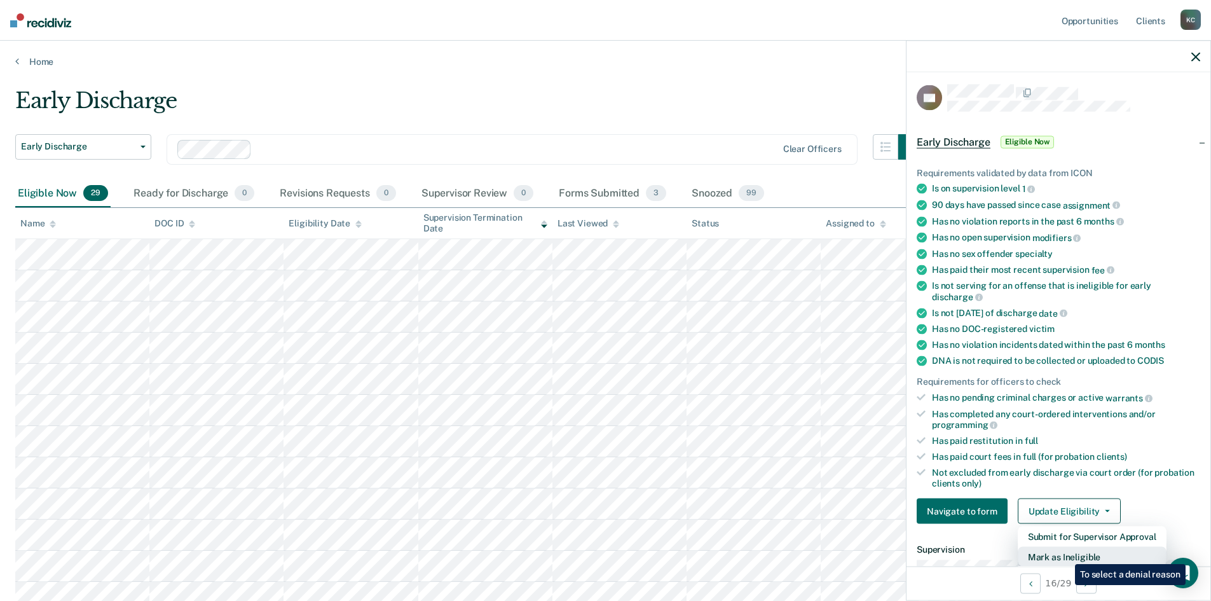
click at [1065, 554] on button "Mark as Ineligible" at bounding box center [1092, 557] width 149 height 20
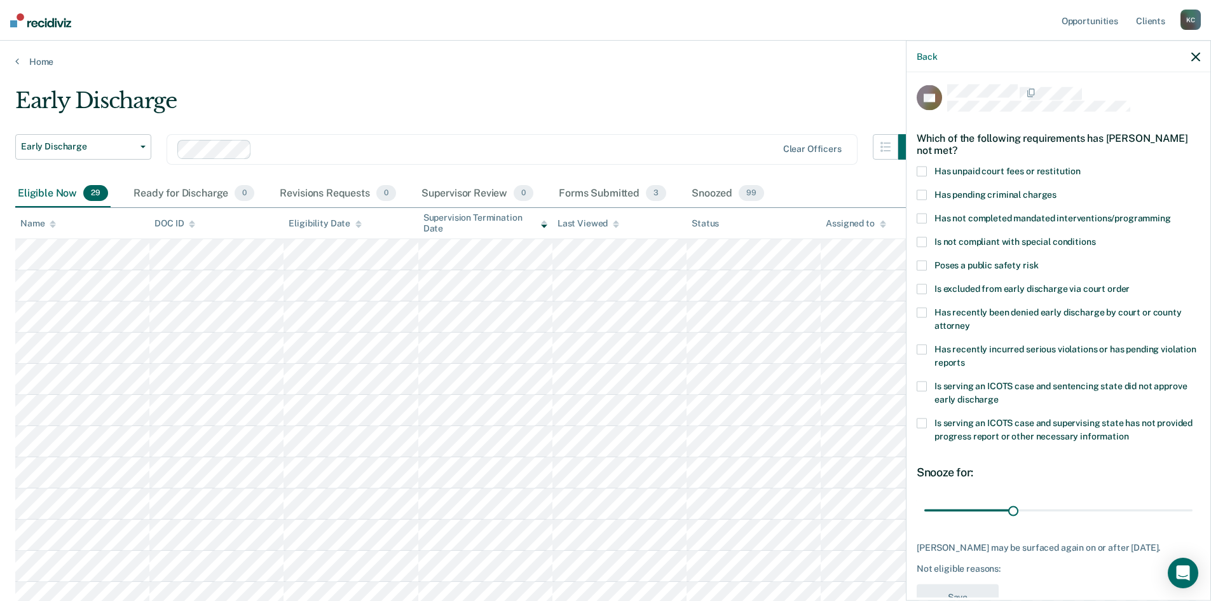
click at [917, 169] on span at bounding box center [922, 172] width 10 height 10
click at [922, 239] on span at bounding box center [922, 242] width 10 height 10
drag, startPoint x: 1008, startPoint y: 510, endPoint x: 1199, endPoint y: 518, distance: 191.5
type input "90"
click at [1193, 518] on input "range" at bounding box center [1058, 510] width 268 height 22
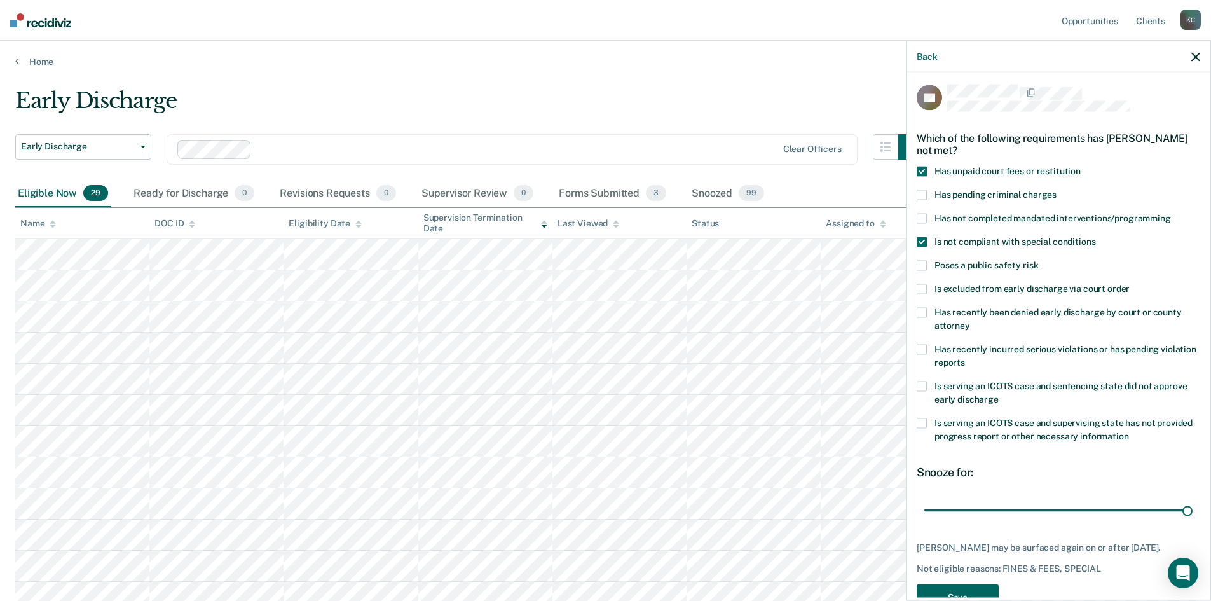
click at [964, 593] on button "Save" at bounding box center [958, 597] width 82 height 26
